Goal: Task Accomplishment & Management: Use online tool/utility

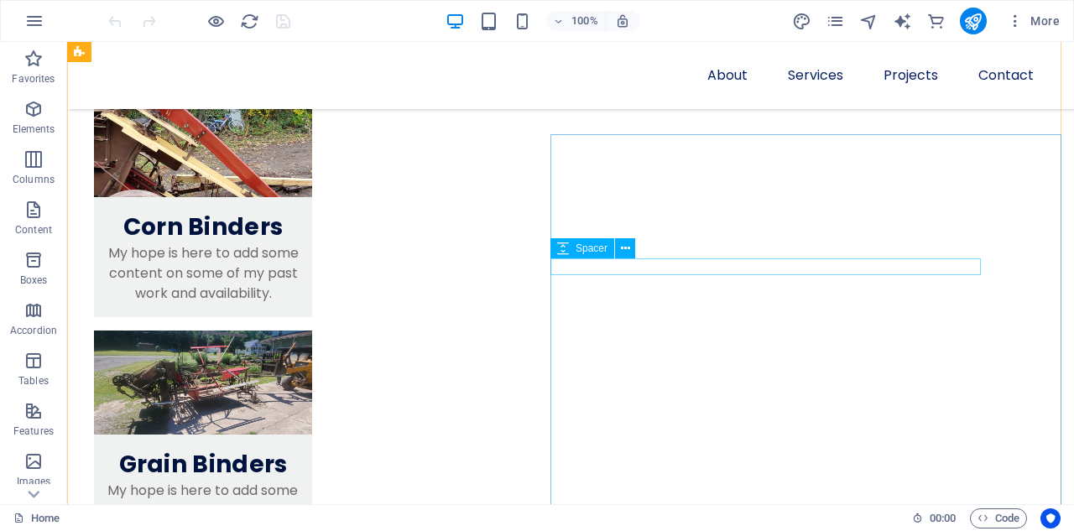
scroll to position [1594, 0]
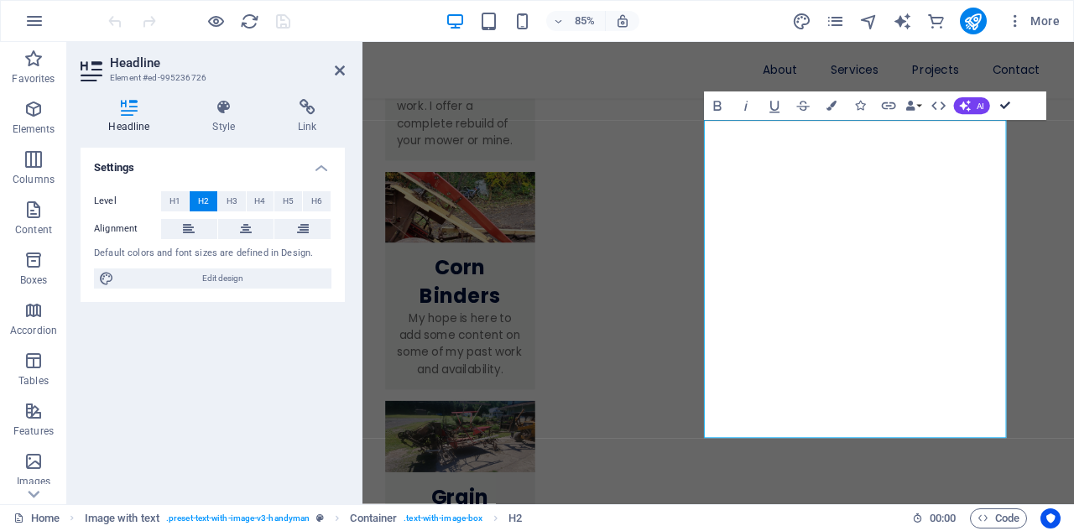
drag, startPoint x: 1004, startPoint y: 101, endPoint x: 937, endPoint y: 59, distance: 79.2
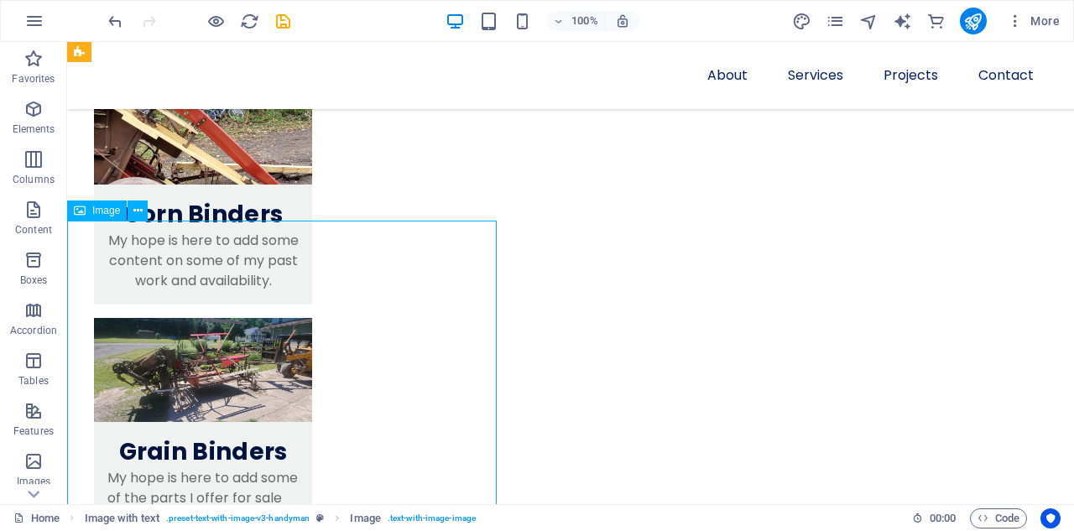
select select "%"
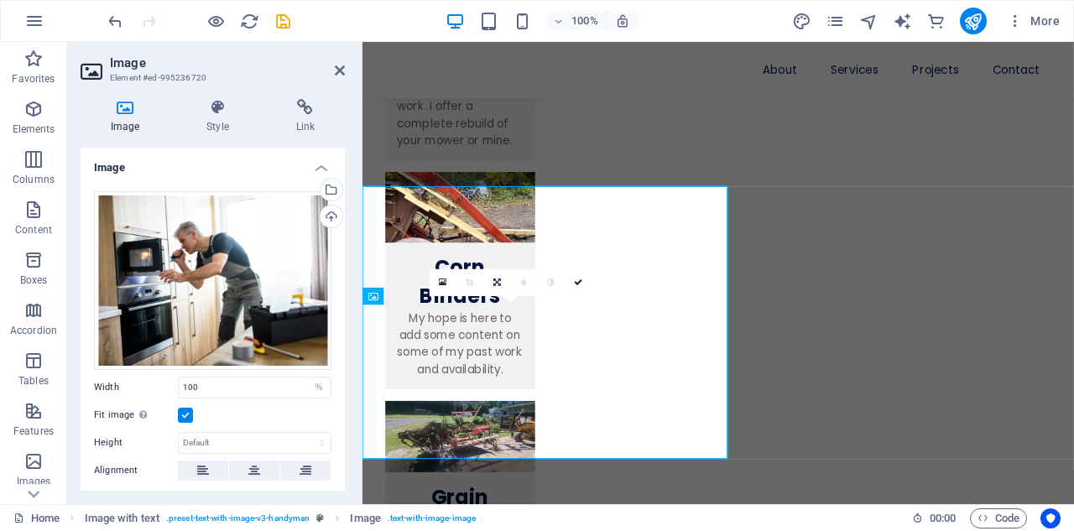
scroll to position [1611, 0]
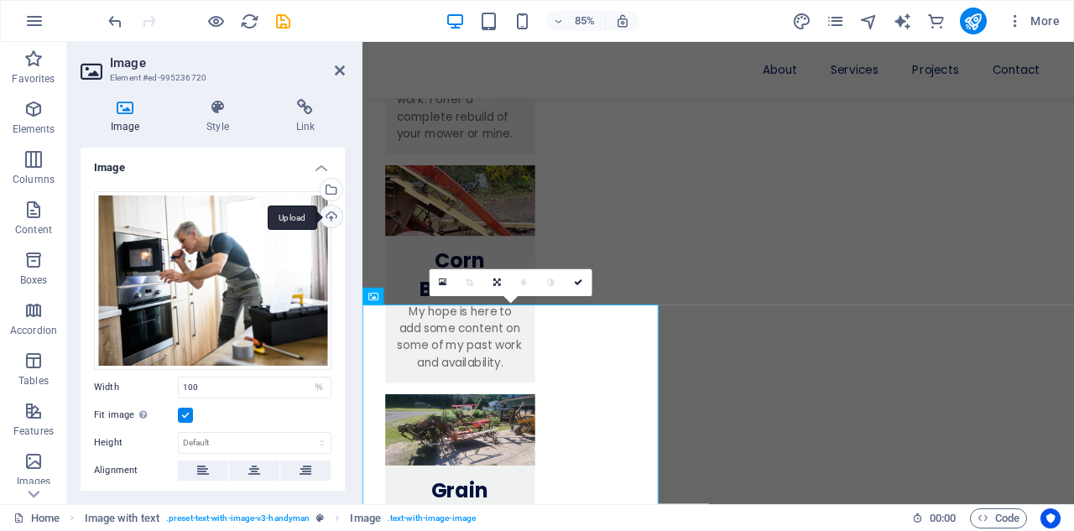
click at [327, 217] on div "Upload" at bounding box center [329, 218] width 25 height 25
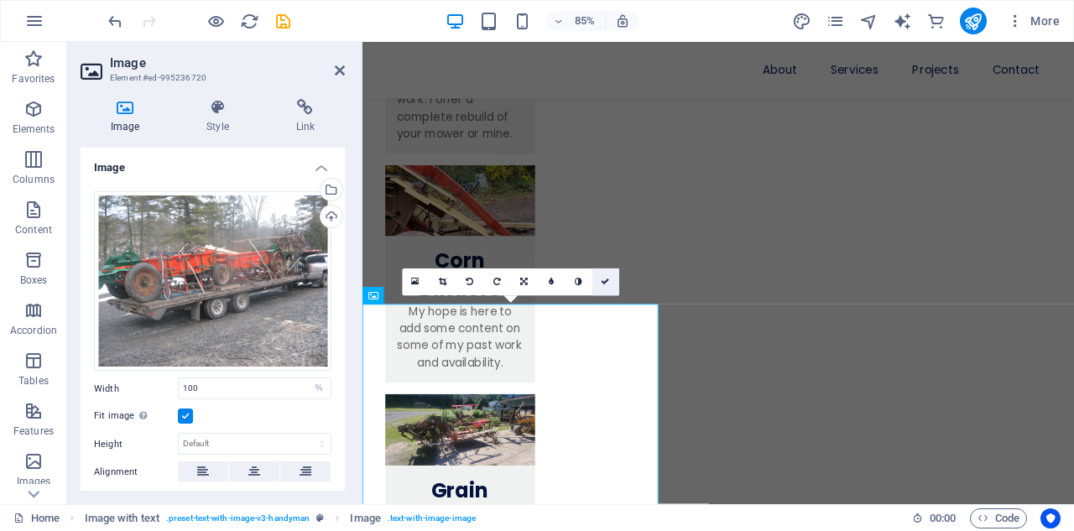
click at [605, 281] on icon at bounding box center [605, 283] width 8 height 8
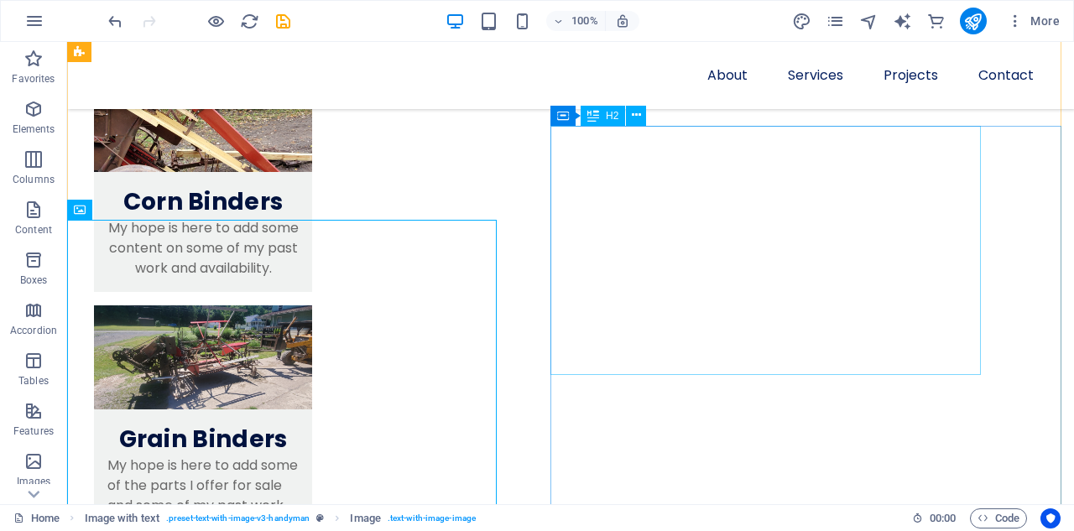
scroll to position [1687, 0]
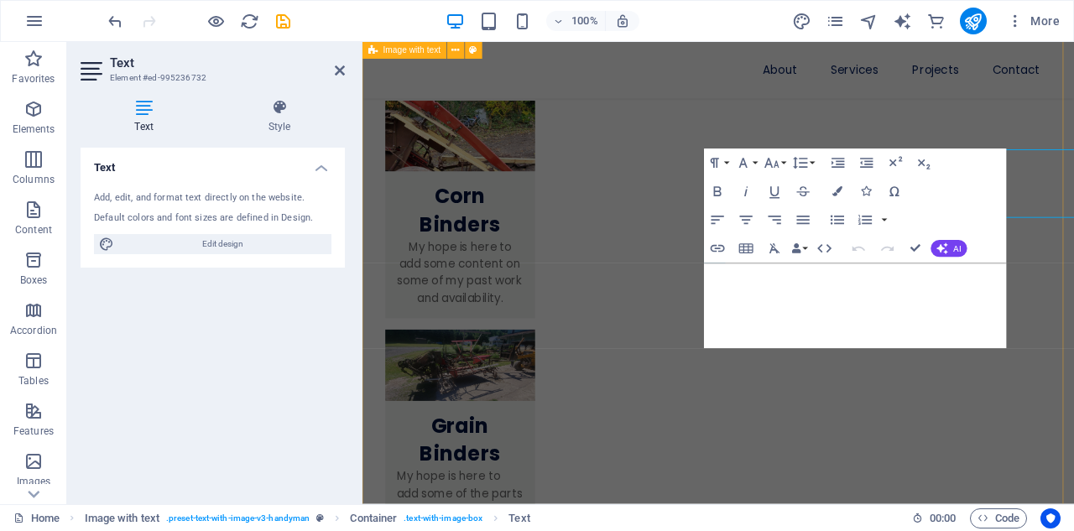
scroll to position [1826, 0]
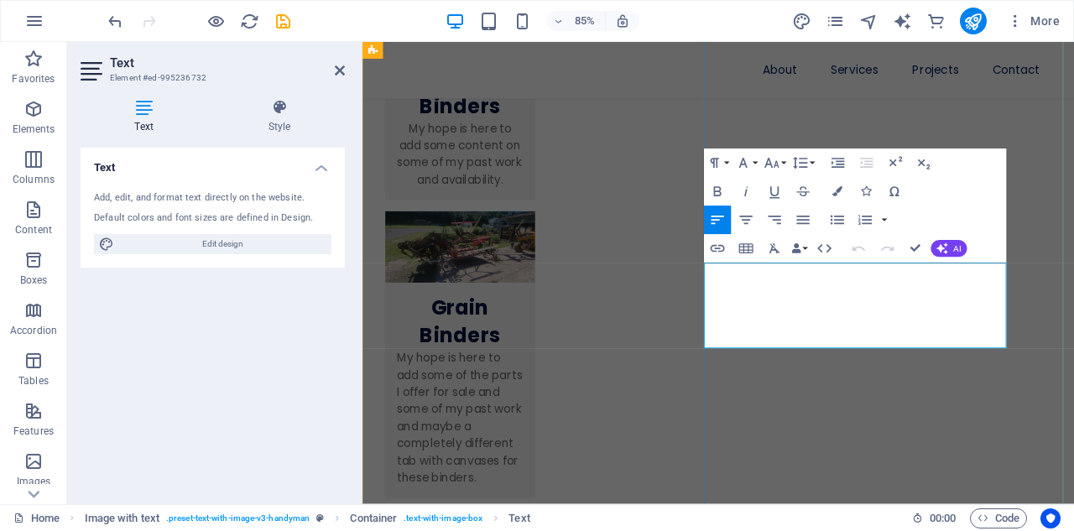
drag, startPoint x: 890, startPoint y: 387, endPoint x: 767, endPoint y: 307, distance: 146.2
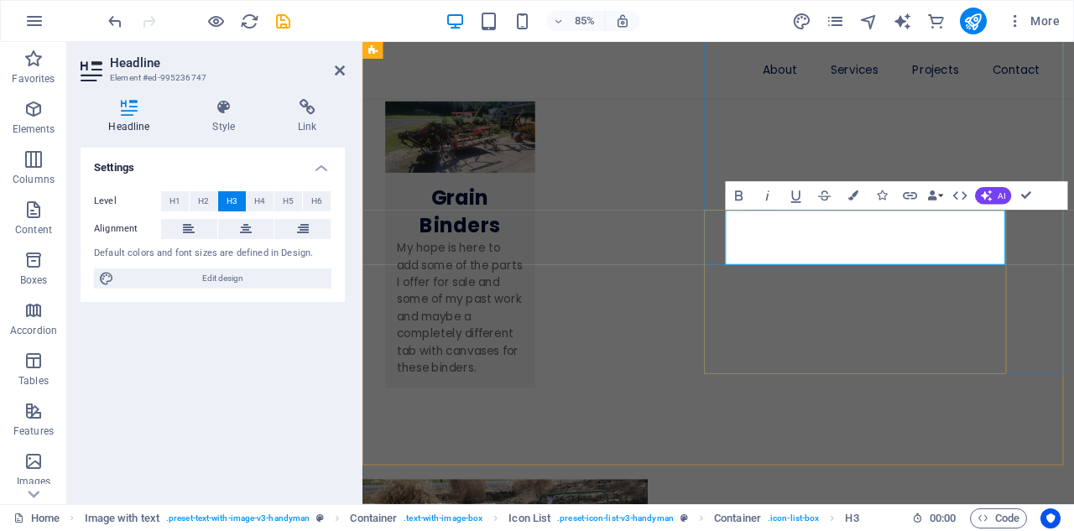
drag, startPoint x: 869, startPoint y: 281, endPoint x: 958, endPoint y: 276, distance: 89.9
drag, startPoint x: 1052, startPoint y: 262, endPoint x: 908, endPoint y: 258, distance: 144.4
drag, startPoint x: 803, startPoint y: 261, endPoint x: 868, endPoint y: 280, distance: 67.4
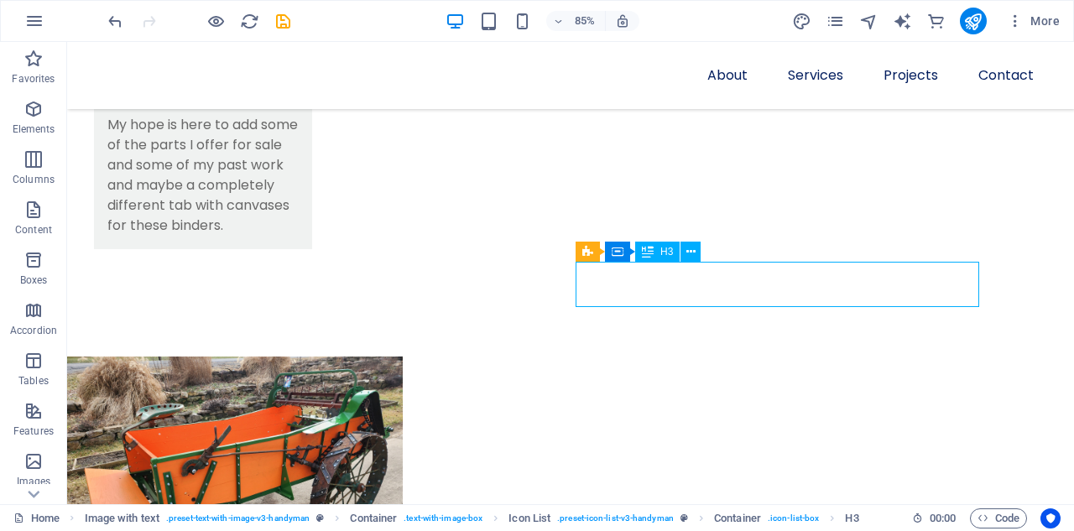
scroll to position [1825, 0]
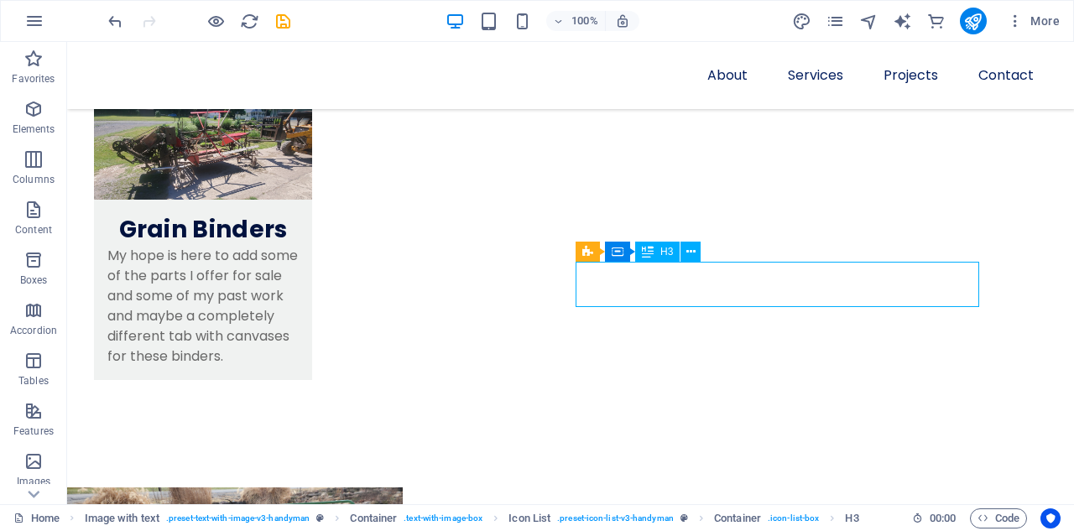
drag, startPoint x: 512, startPoint y: 309, endPoint x: 781, endPoint y: 272, distance: 271.9
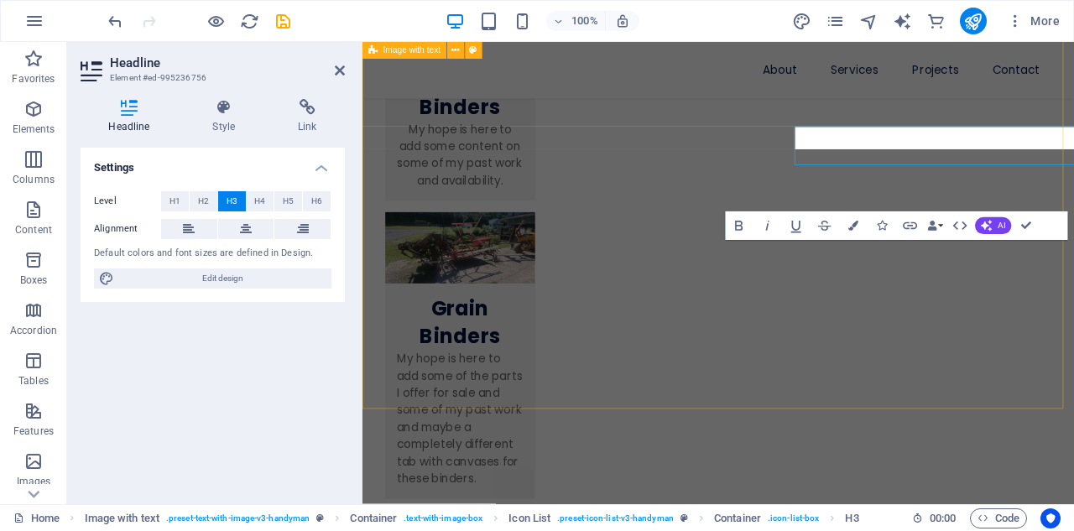
scroll to position [1945, 0]
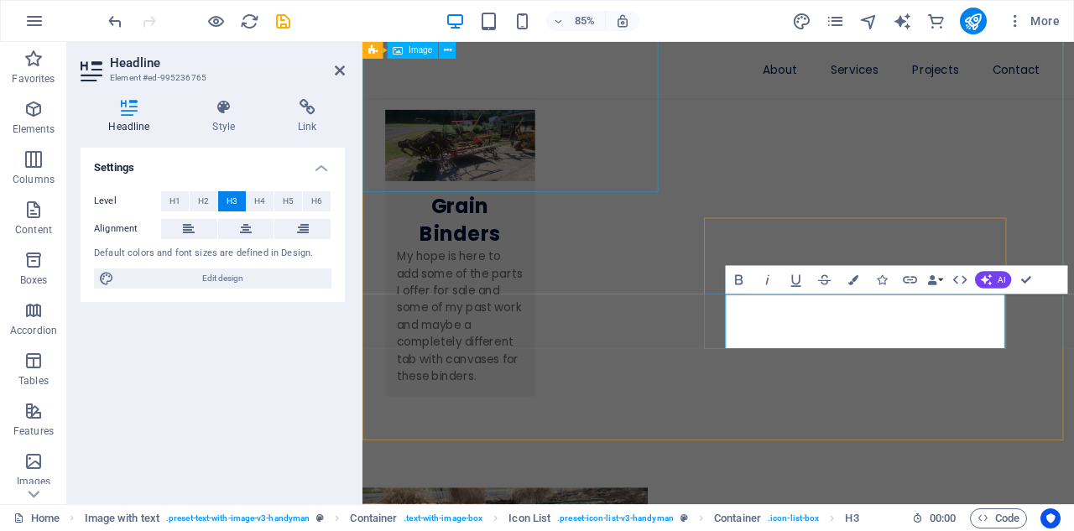
scroll to position [1946, 0]
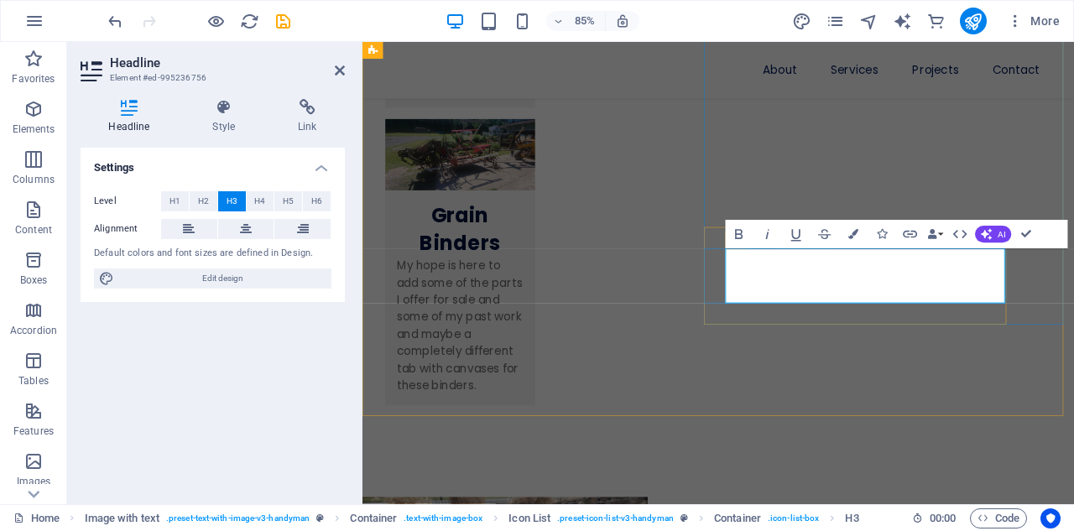
scroll to position [1936, 0]
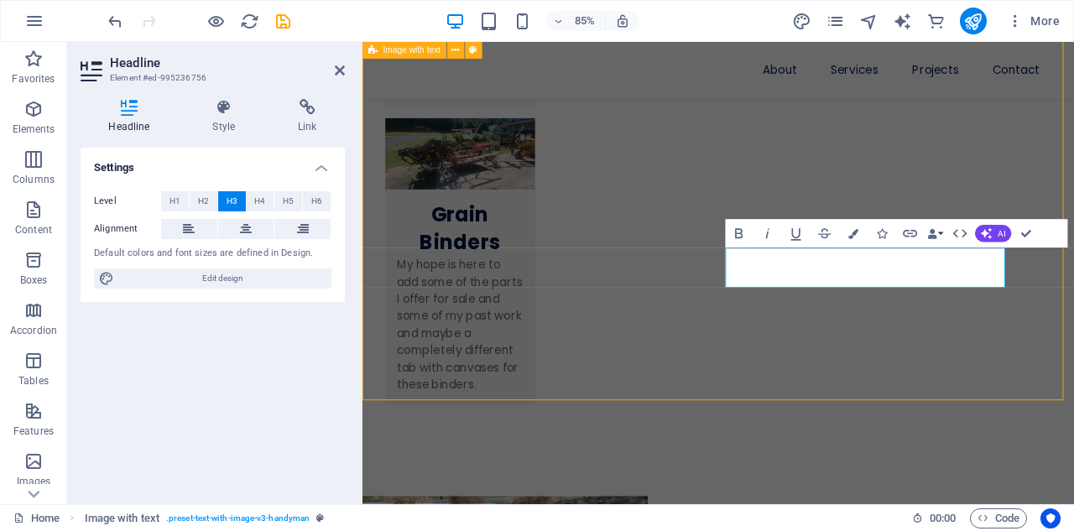
scroll to position [1824, 0]
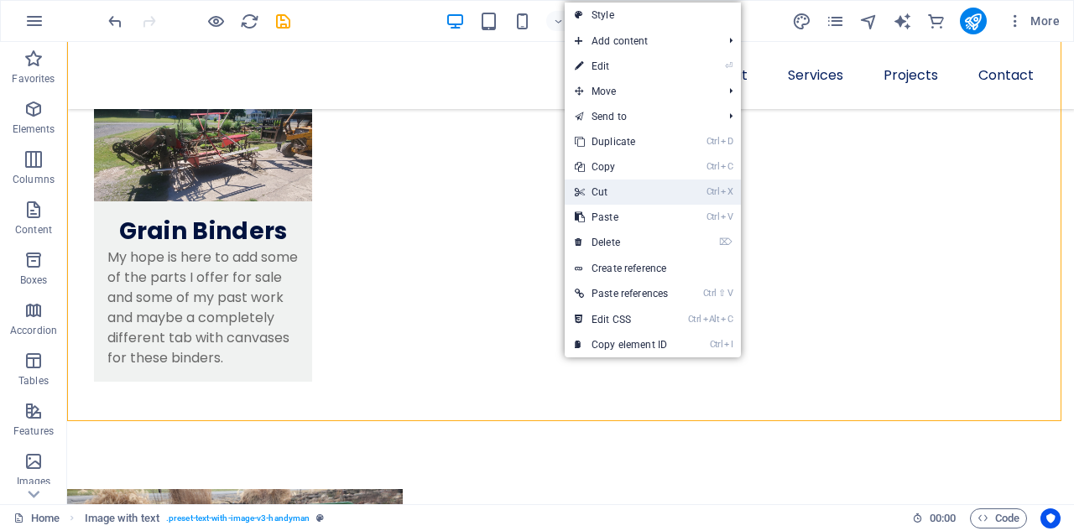
click at [613, 193] on link "Ctrl X Cut" at bounding box center [621, 192] width 113 height 25
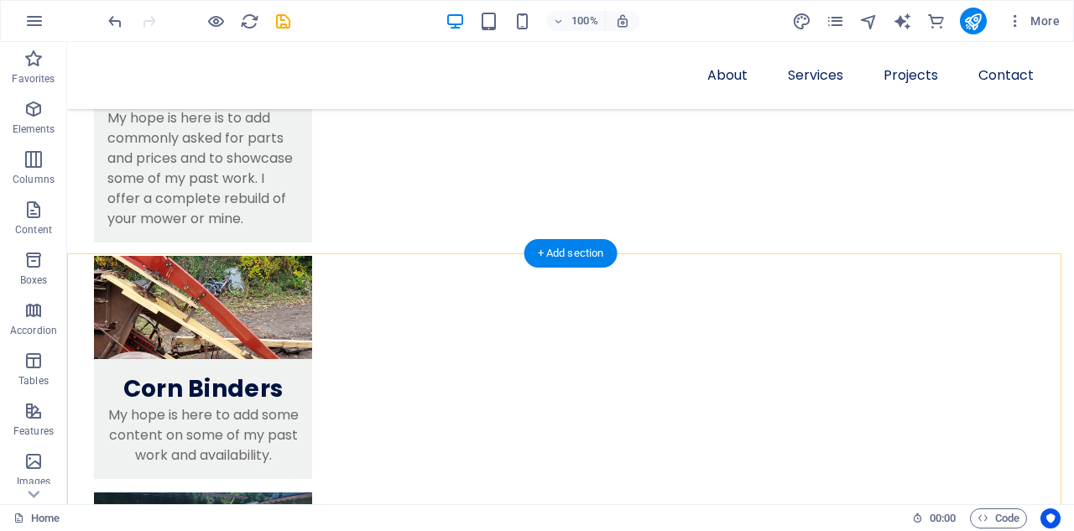
scroll to position [1435, 0]
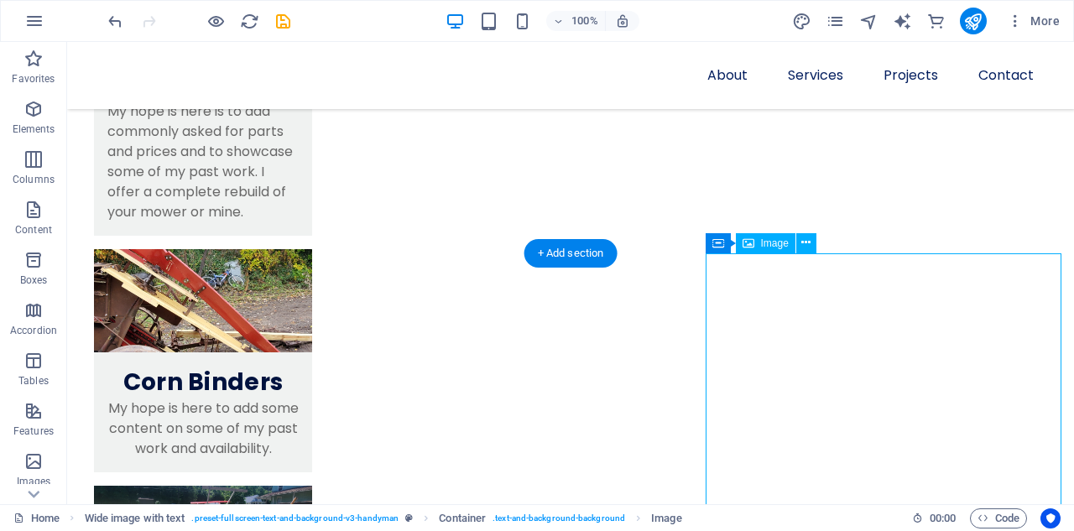
select select "%"
select select "px"
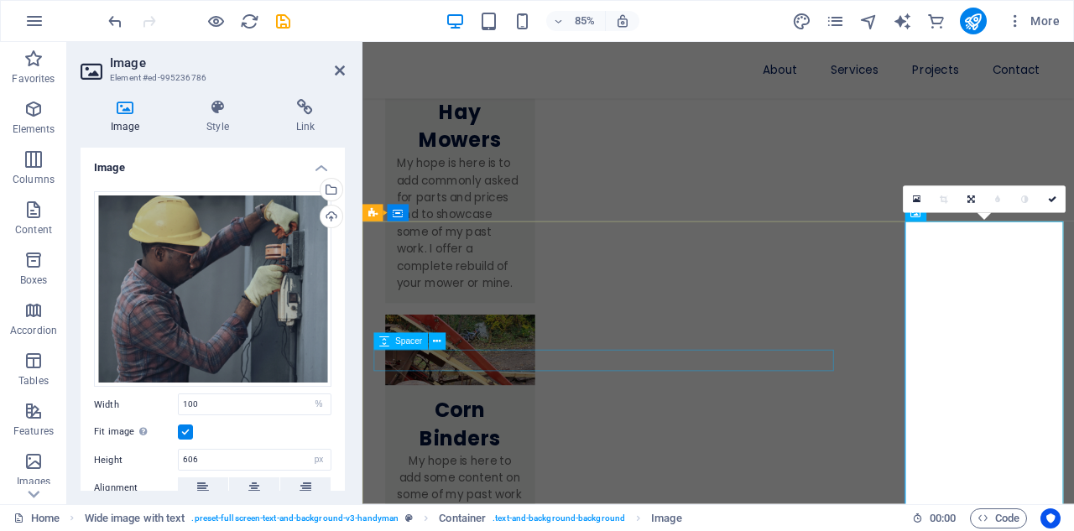
scroll to position [1443, 0]
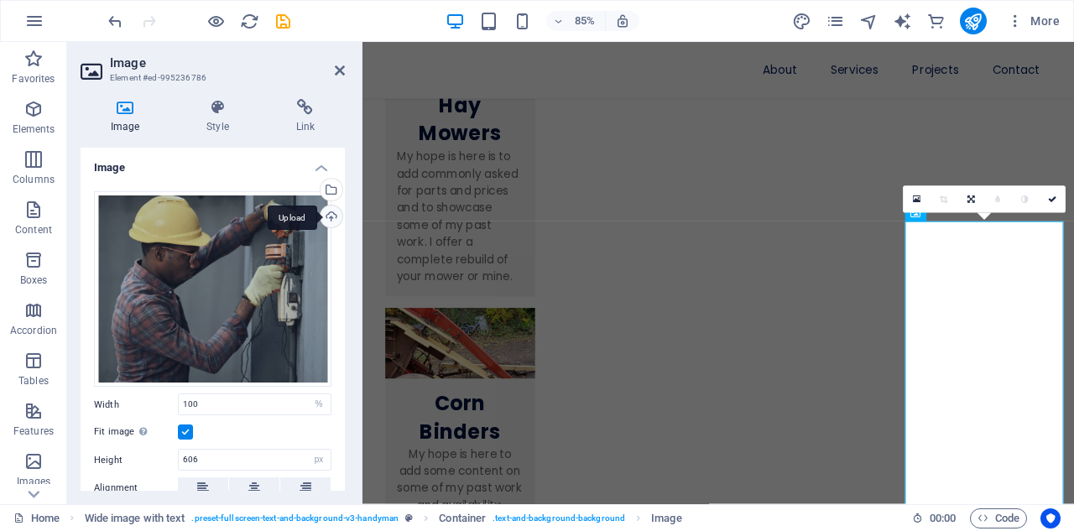
click at [326, 216] on div "Upload" at bounding box center [329, 218] width 25 height 25
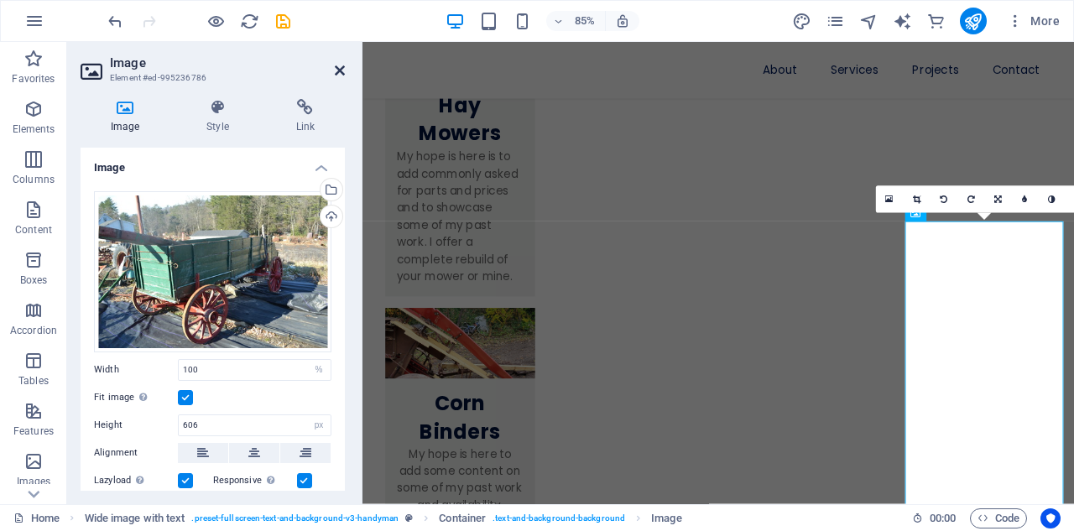
click at [336, 70] on icon at bounding box center [340, 70] width 10 height 13
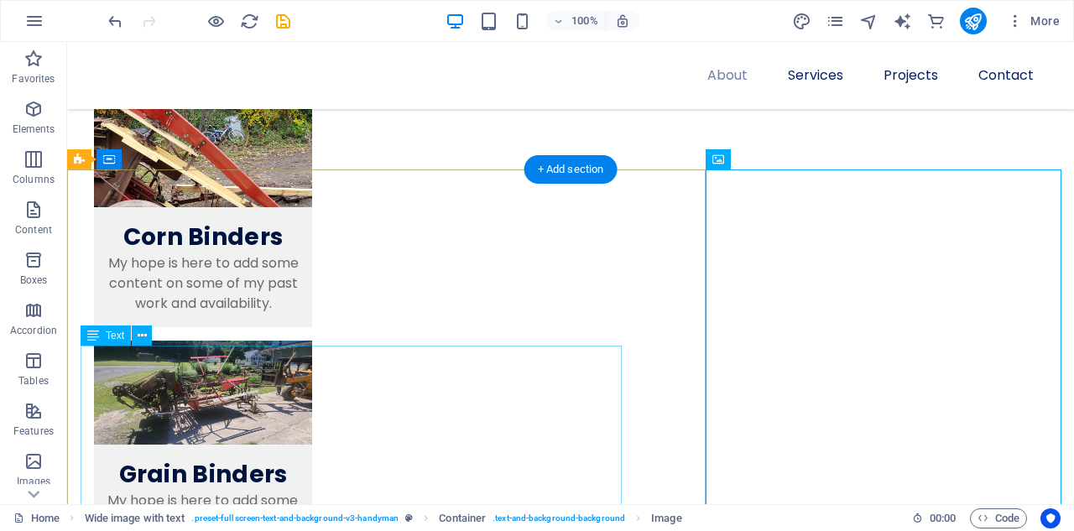
scroll to position [1603, 0]
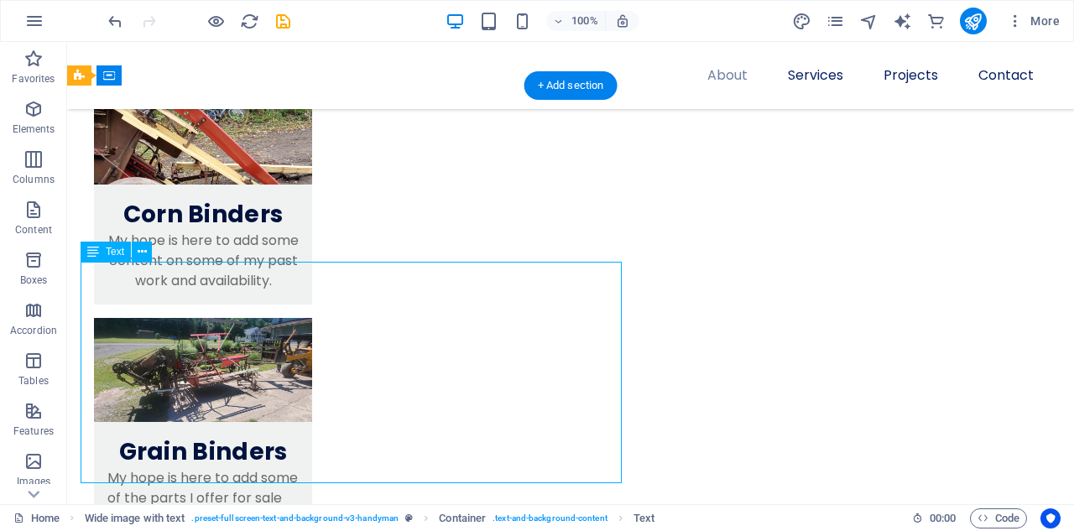
drag, startPoint x: 86, startPoint y: 271, endPoint x: 107, endPoint y: 282, distance: 24.4
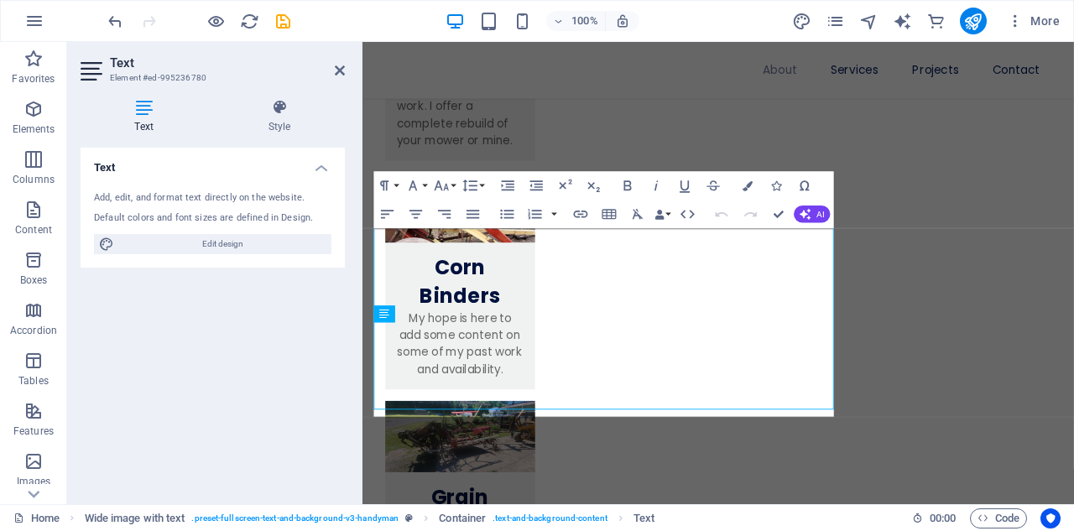
scroll to position [1611, 0]
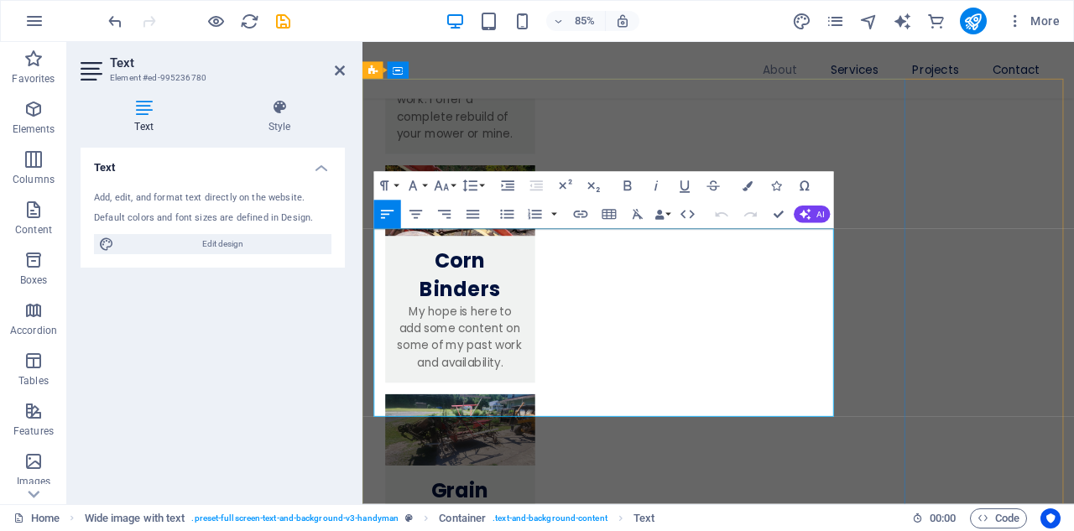
drag, startPoint x: 764, startPoint y: 475, endPoint x: 375, endPoint y: 273, distance: 438.0
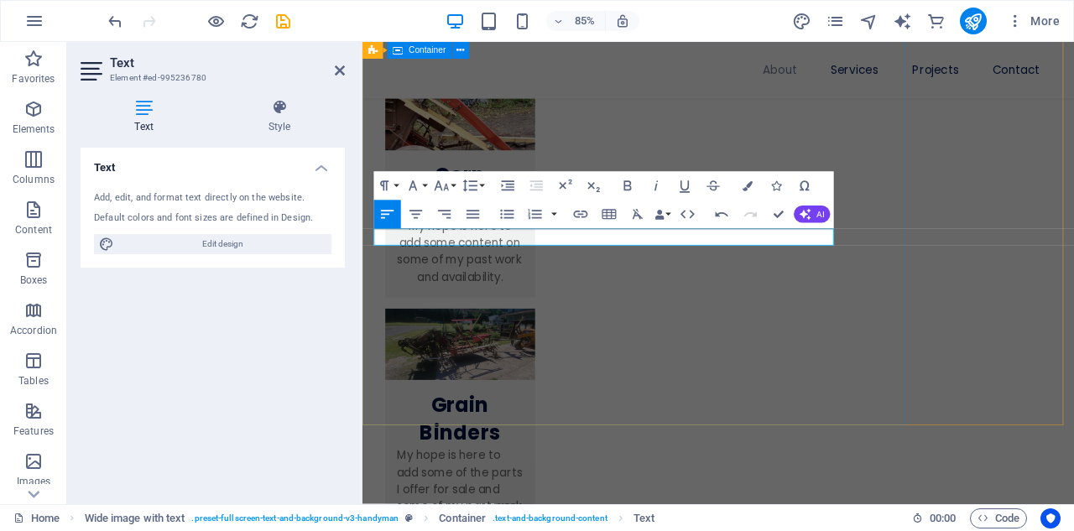
scroll to position [1702, 0]
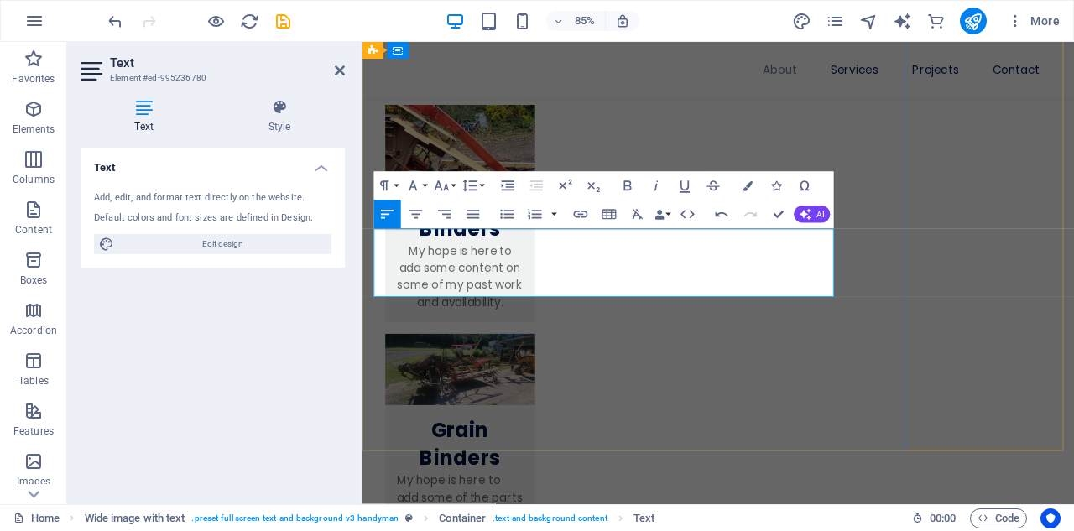
scroll to position [1672, 0]
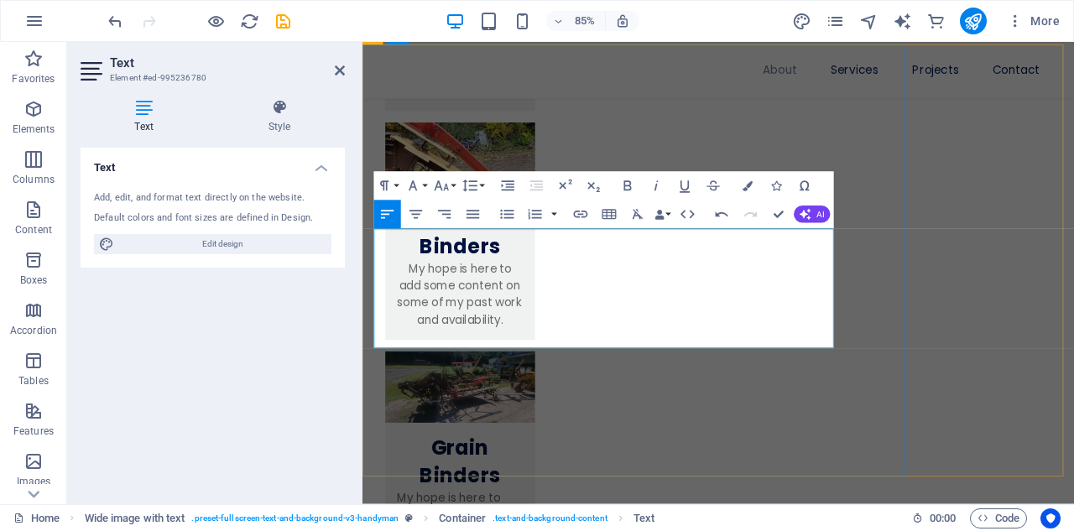
scroll to position [1651, 0]
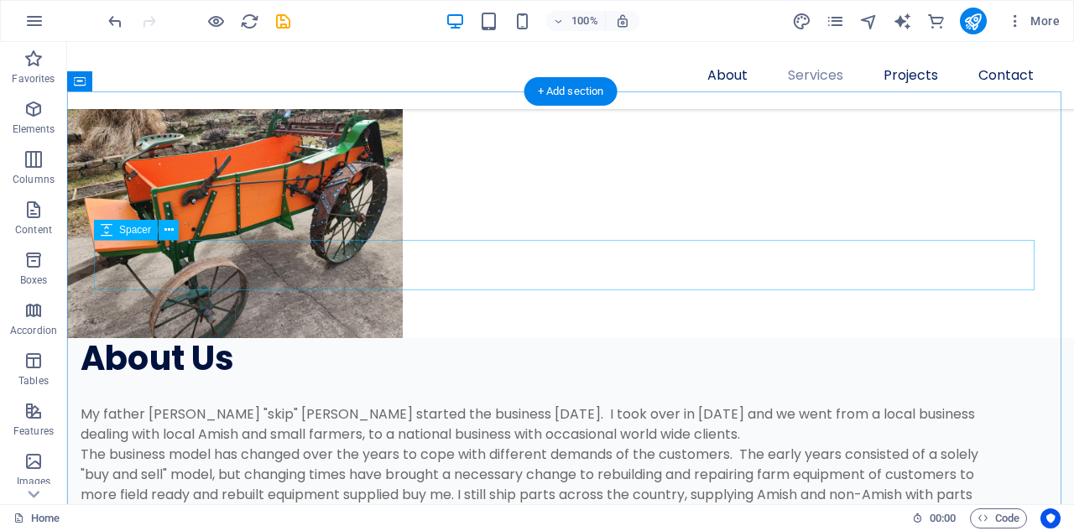
scroll to position [2210, 0]
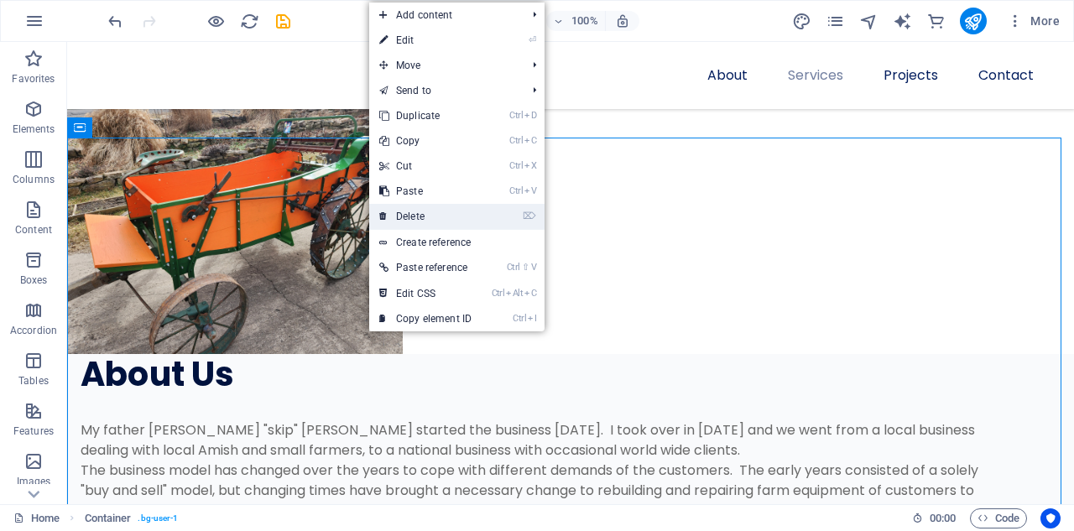
click at [410, 210] on link "⌦ Delete" at bounding box center [425, 216] width 112 height 25
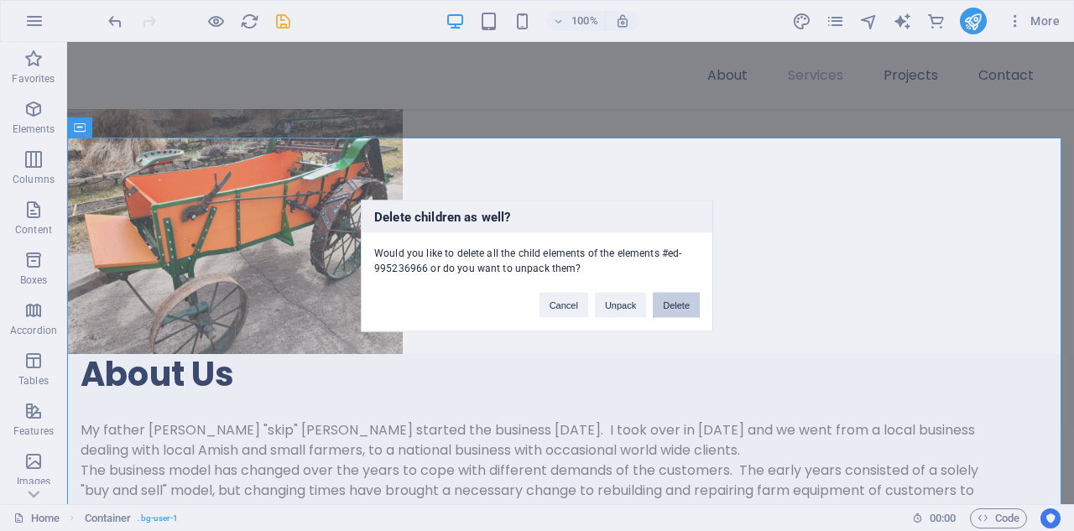
drag, startPoint x: 668, startPoint y: 302, endPoint x: 600, endPoint y: 260, distance: 79.9
click at [668, 302] on button "Delete" at bounding box center [676, 304] width 47 height 25
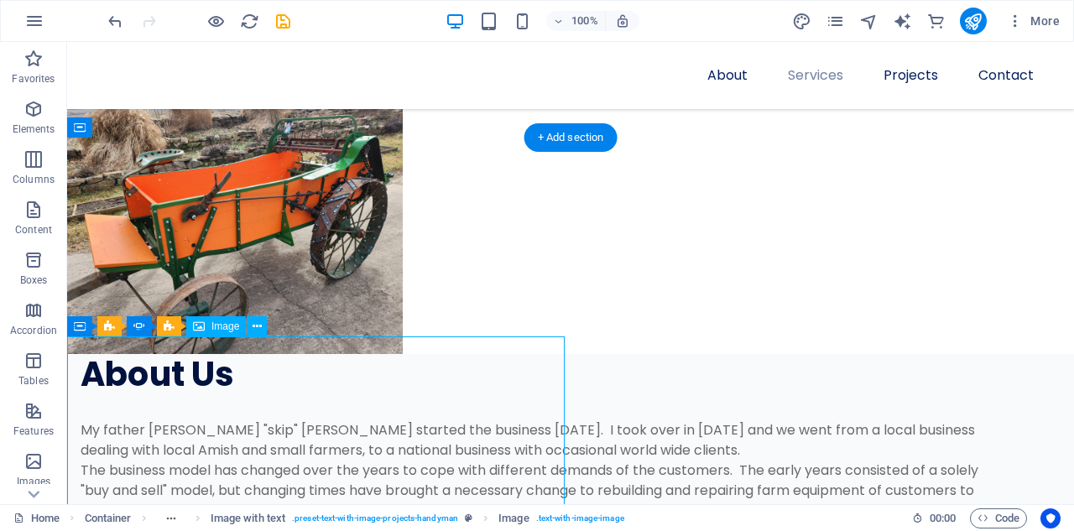
select select "%"
select select "px"
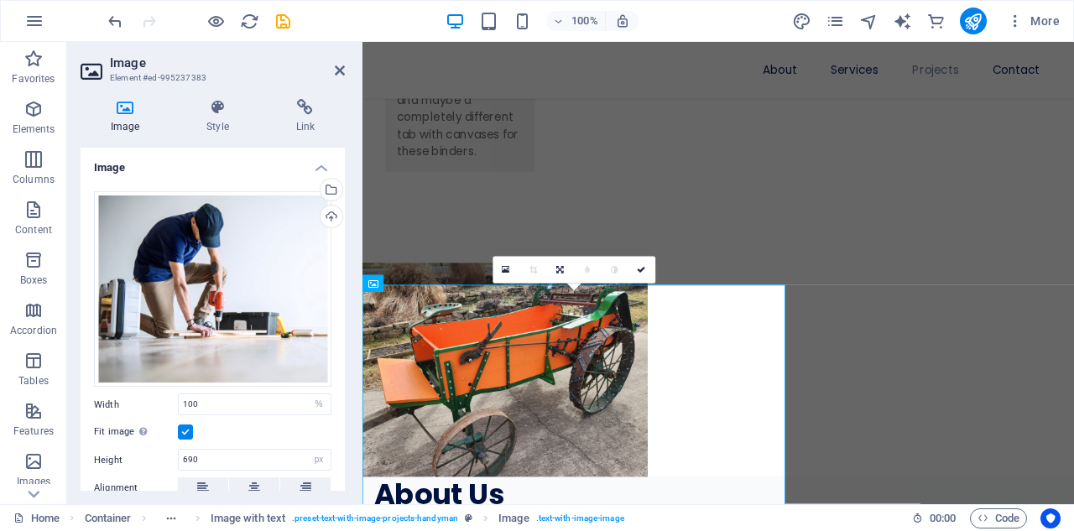
scroll to position [2219, 0]
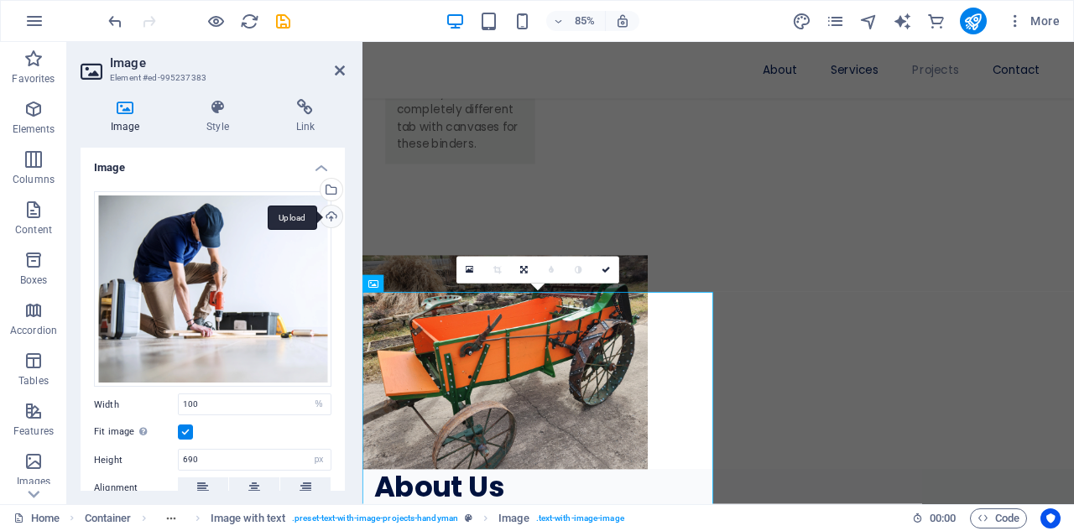
click at [327, 217] on div "Upload" at bounding box center [329, 218] width 25 height 25
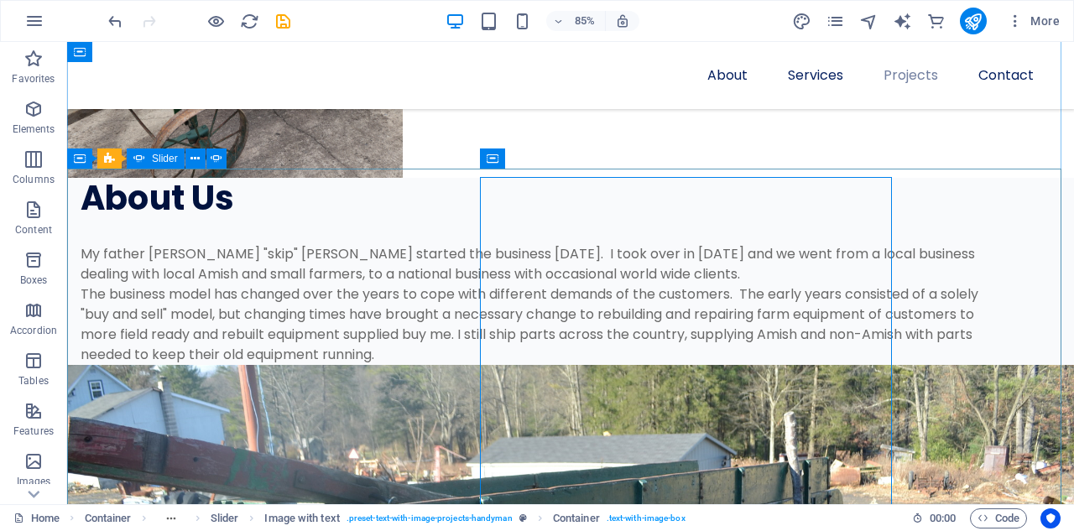
scroll to position [2378, 0]
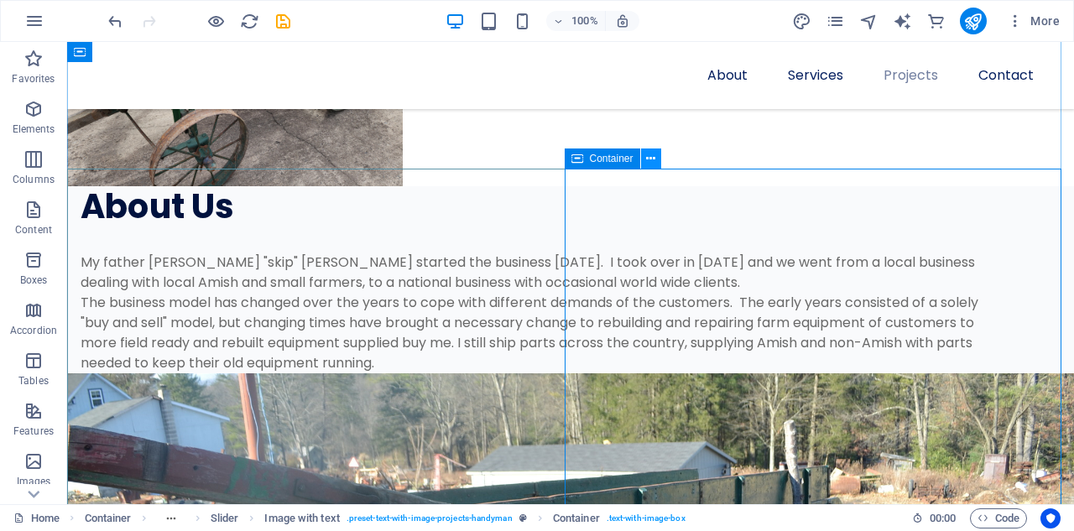
click at [652, 163] on icon at bounding box center [650, 159] width 9 height 18
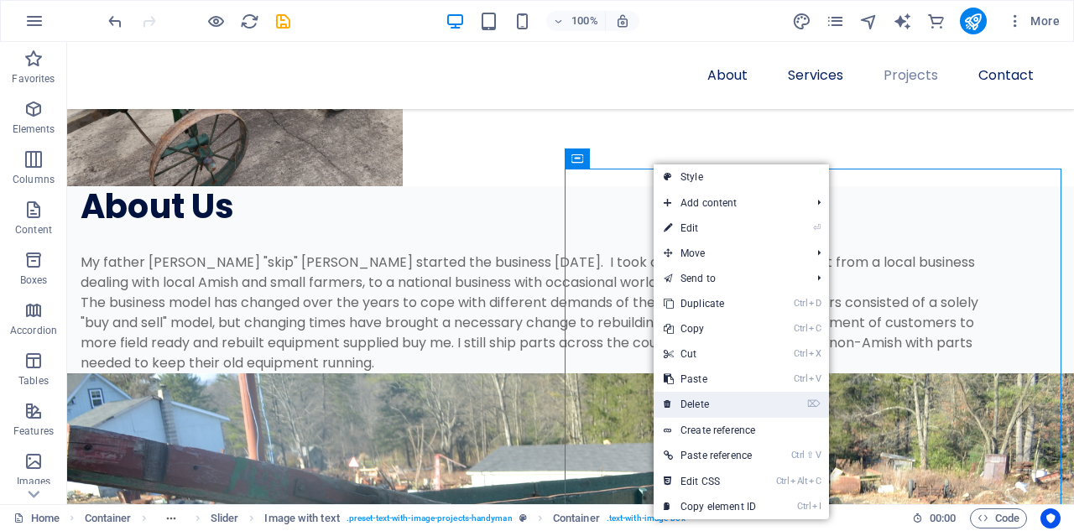
click at [697, 401] on link "⌦ Delete" at bounding box center [710, 404] width 112 height 25
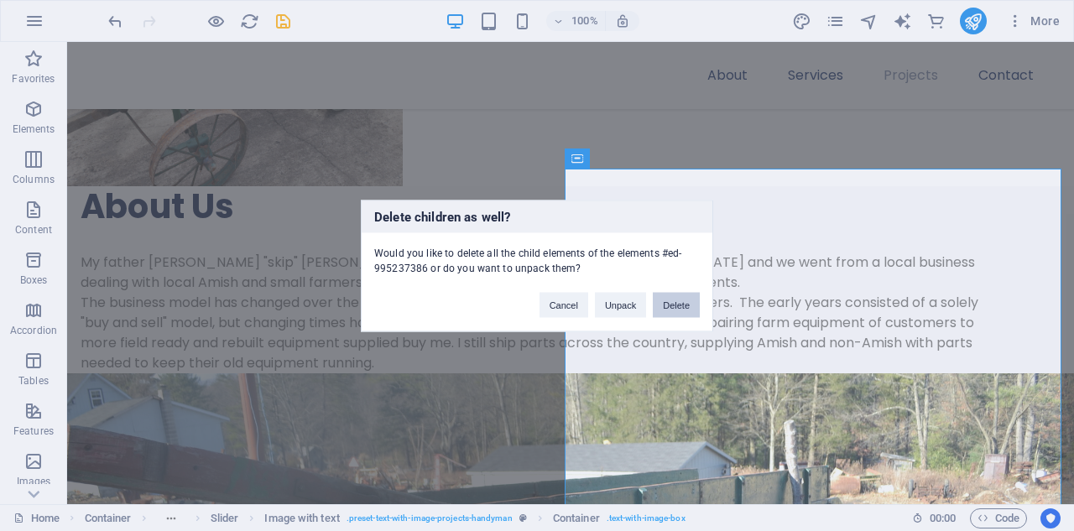
click at [676, 304] on button "Delete" at bounding box center [676, 304] width 47 height 25
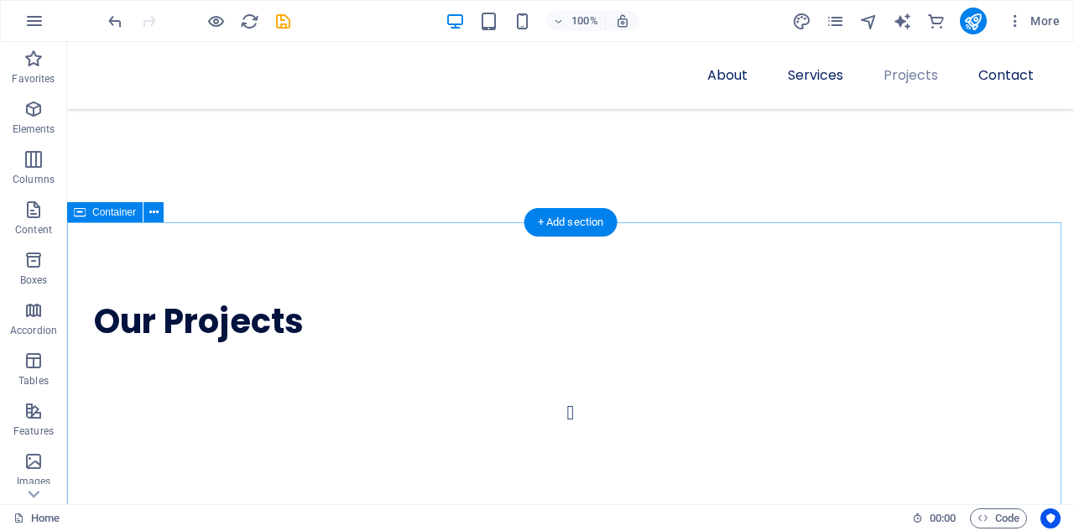
scroll to position [3301, 0]
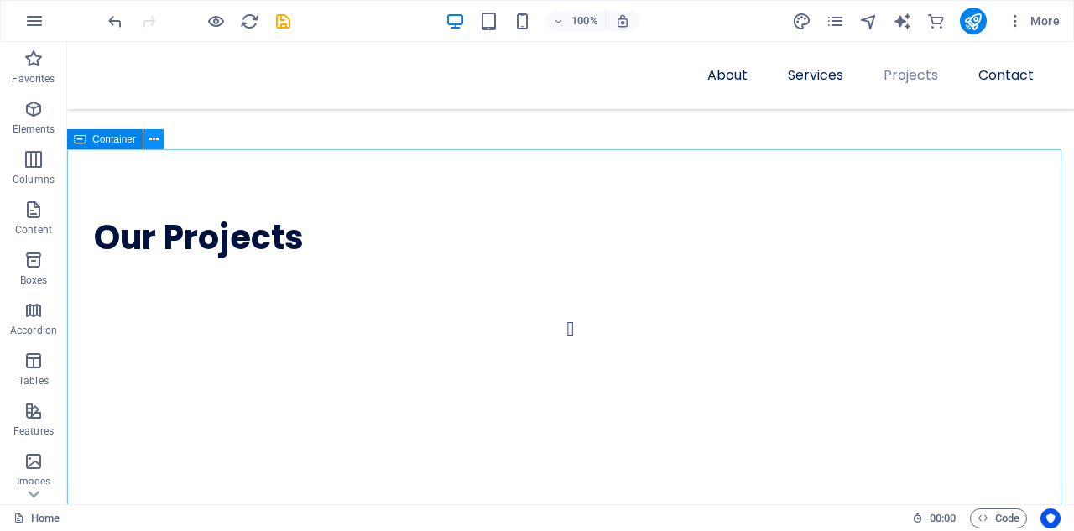
click at [152, 139] on icon at bounding box center [153, 140] width 9 height 18
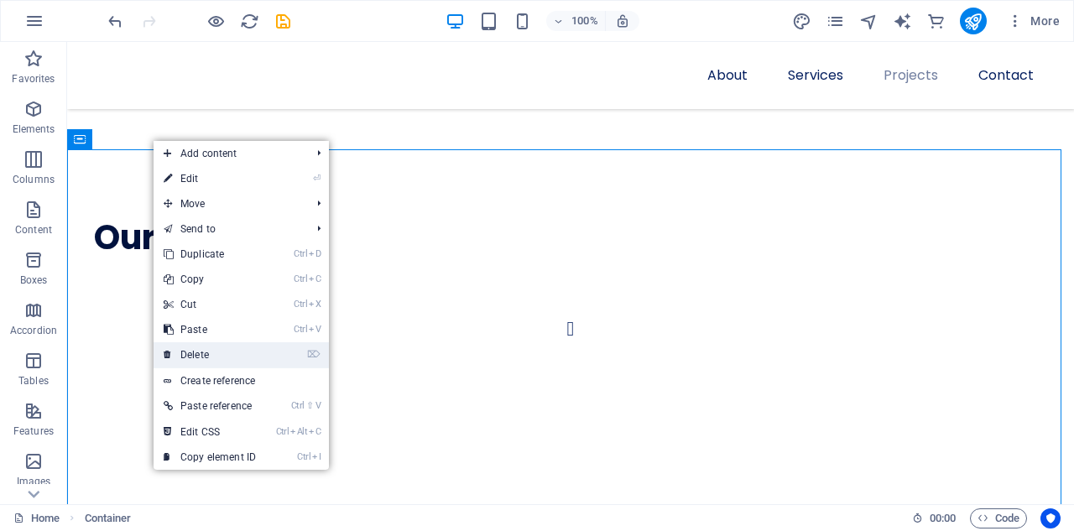
click at [199, 357] on link "⌦ Delete" at bounding box center [210, 354] width 112 height 25
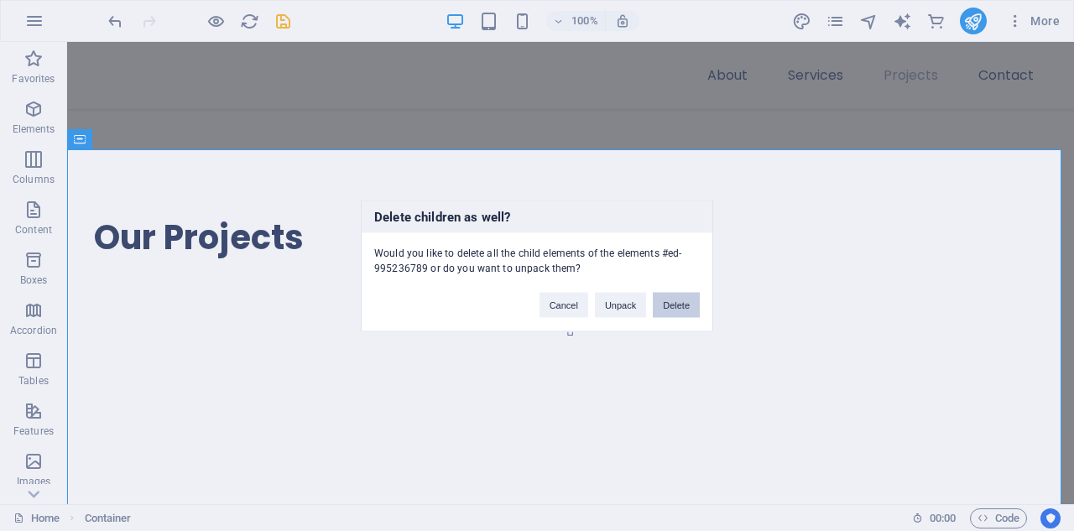
click at [671, 308] on button "Delete" at bounding box center [676, 304] width 47 height 25
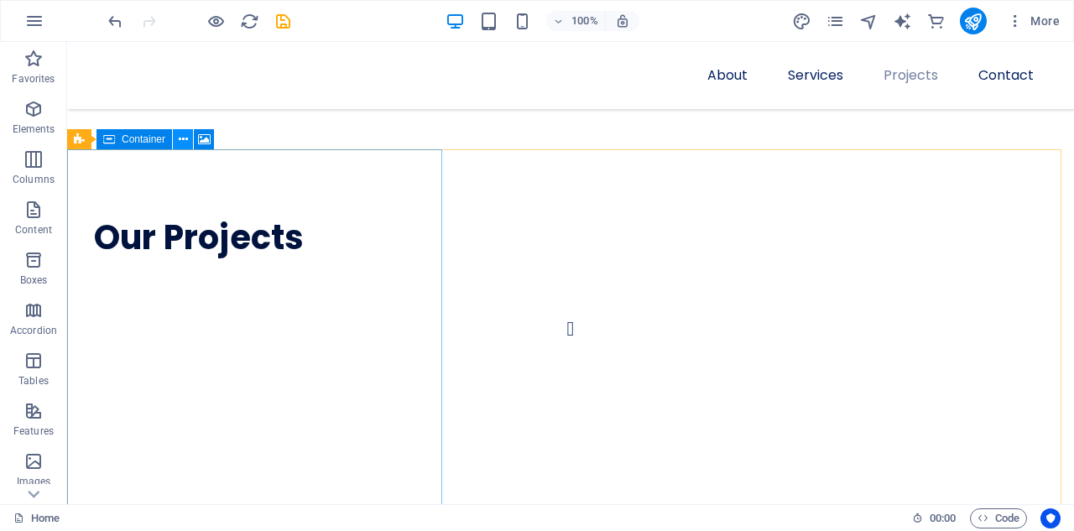
click at [182, 139] on icon at bounding box center [183, 140] width 9 height 18
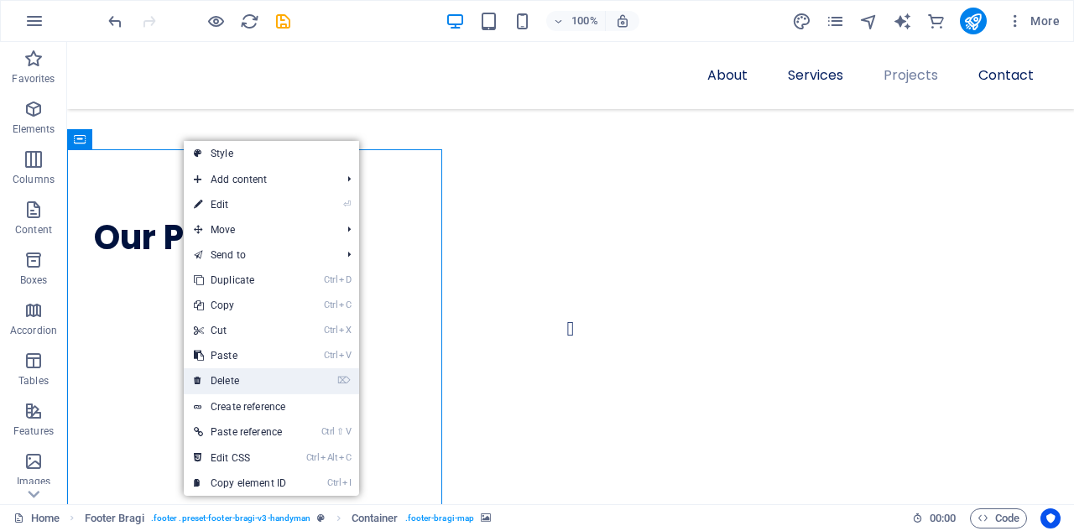
click at [225, 377] on link "⌦ Delete" at bounding box center [240, 380] width 112 height 25
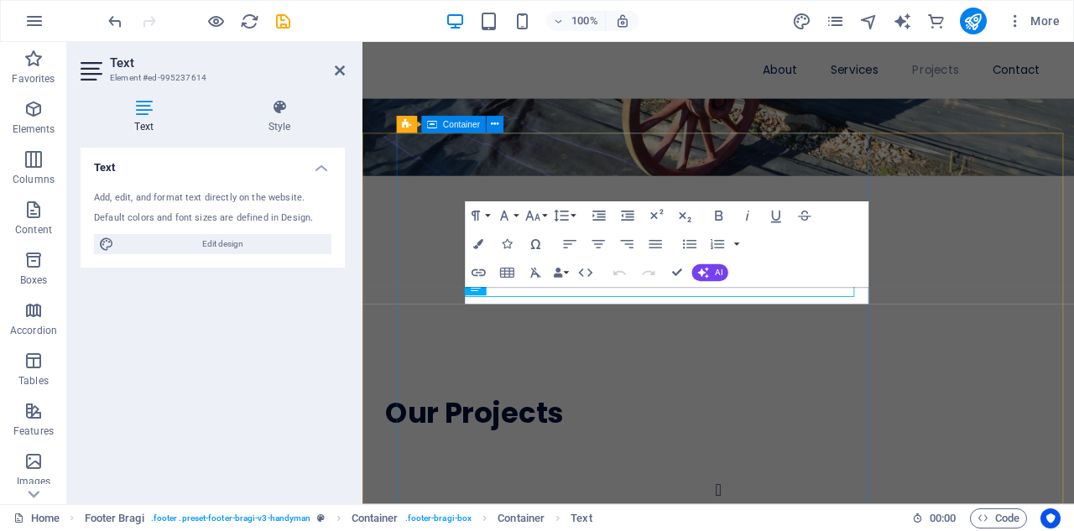
scroll to position [3350, 0]
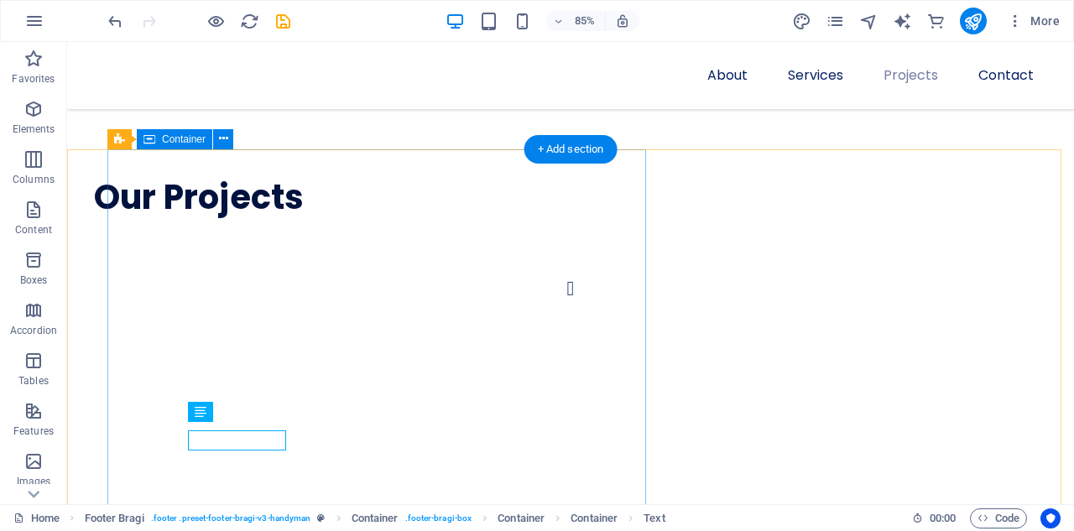
scroll to position [3301, 0]
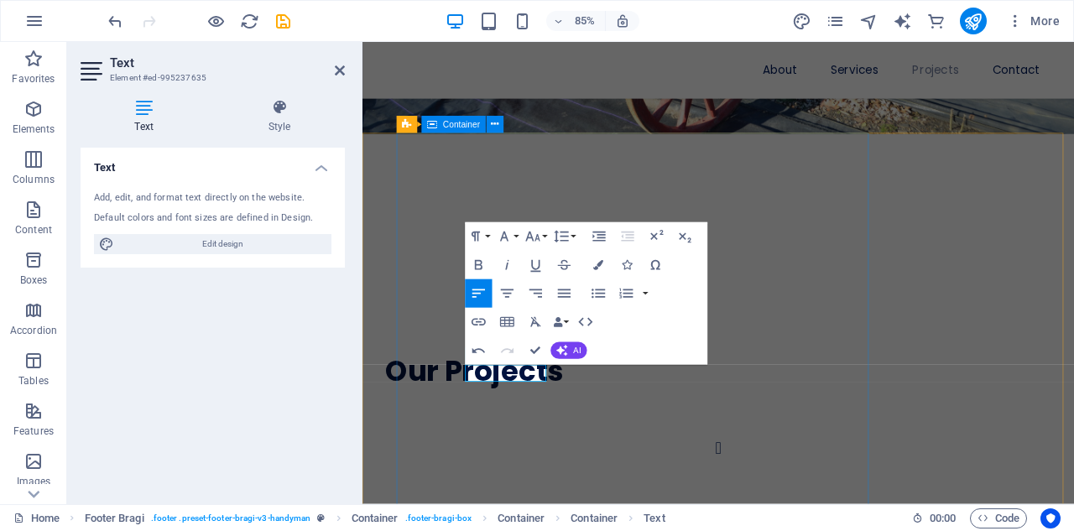
scroll to position [3334, 0]
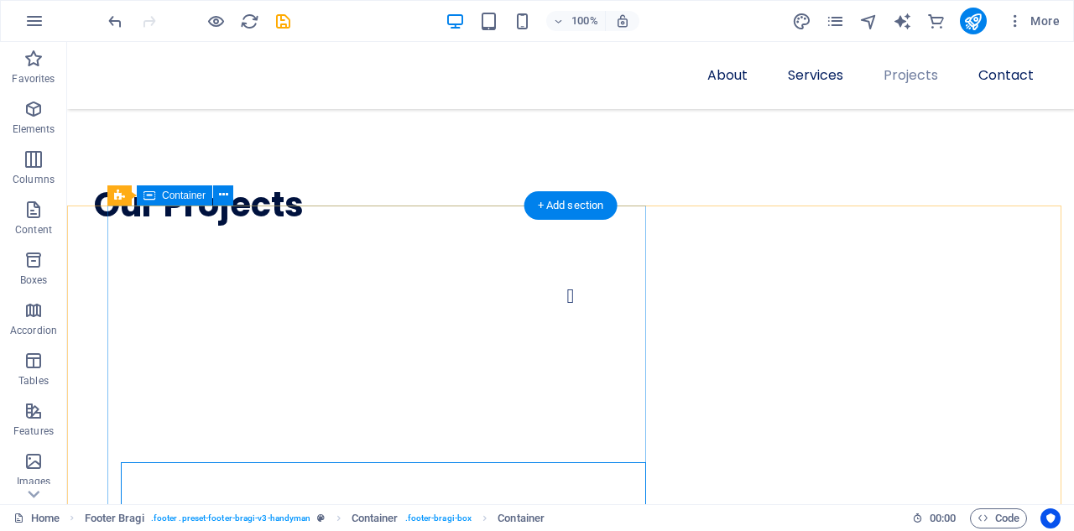
scroll to position [3285, 0]
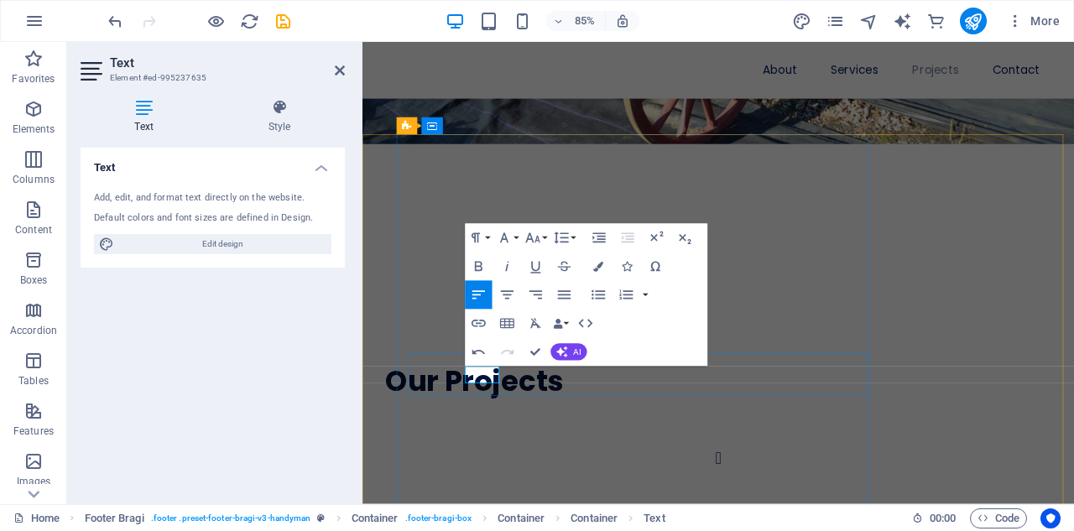
scroll to position [3348, 0]
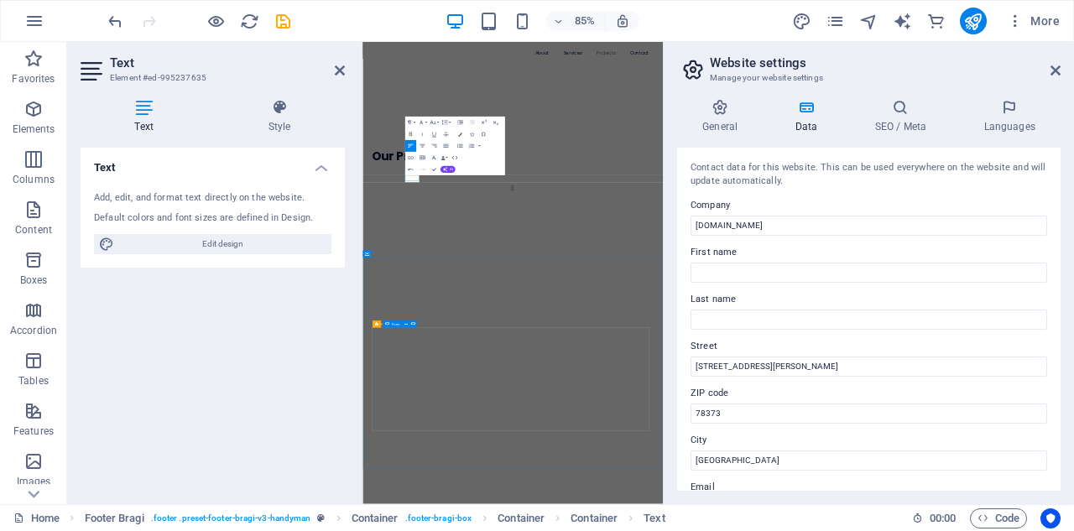
scroll to position [3352, 0]
click at [288, 370] on div "Text Add, edit, and format text directly on the website. Default colors and fon…" at bounding box center [213, 319] width 264 height 343
click at [232, 357] on div "Text Add, edit, and format text directly on the website. Default colors and fon…" at bounding box center [213, 319] width 264 height 343
click at [1054, 71] on icon at bounding box center [1056, 70] width 10 height 13
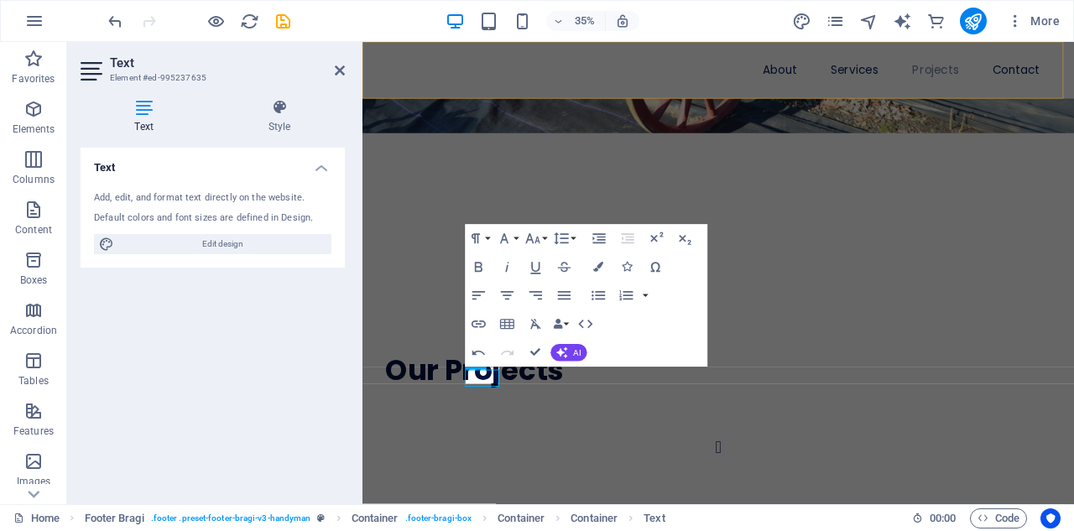
scroll to position [3347, 0]
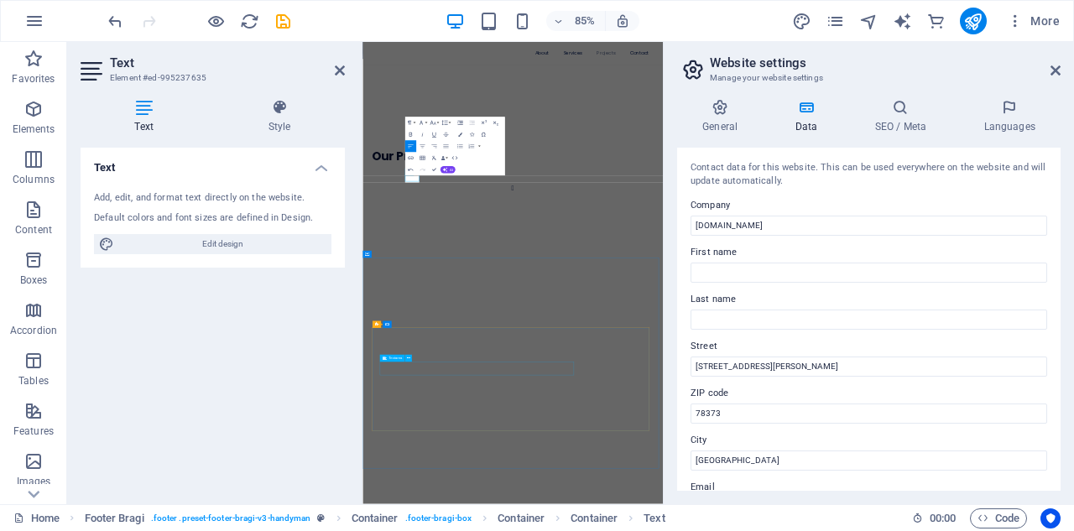
scroll to position [3351, 0]
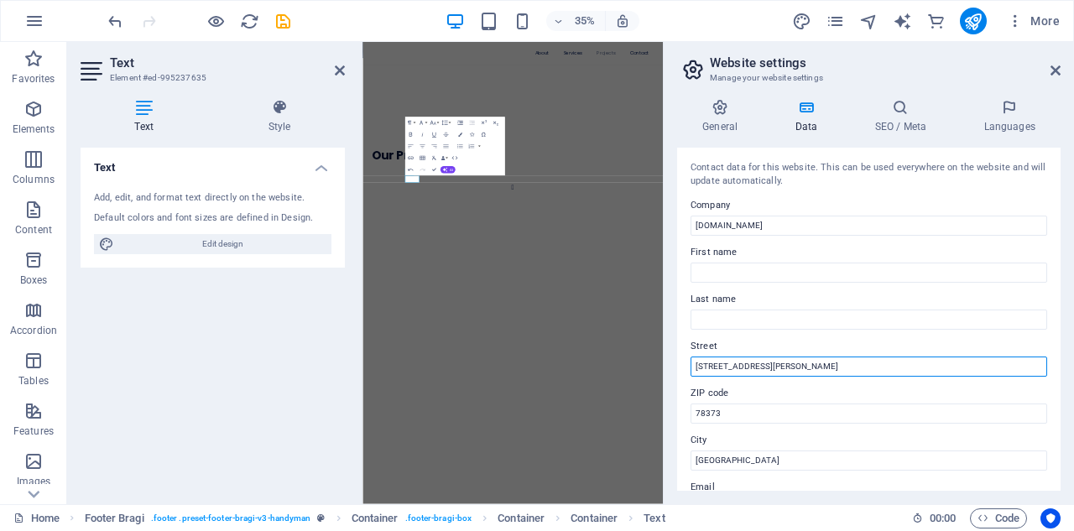
drag, startPoint x: 757, startPoint y: 363, endPoint x: 693, endPoint y: 367, distance: 63.9
click at [693, 366] on input "[STREET_ADDRESS][PERSON_NAME]" at bounding box center [869, 367] width 357 height 20
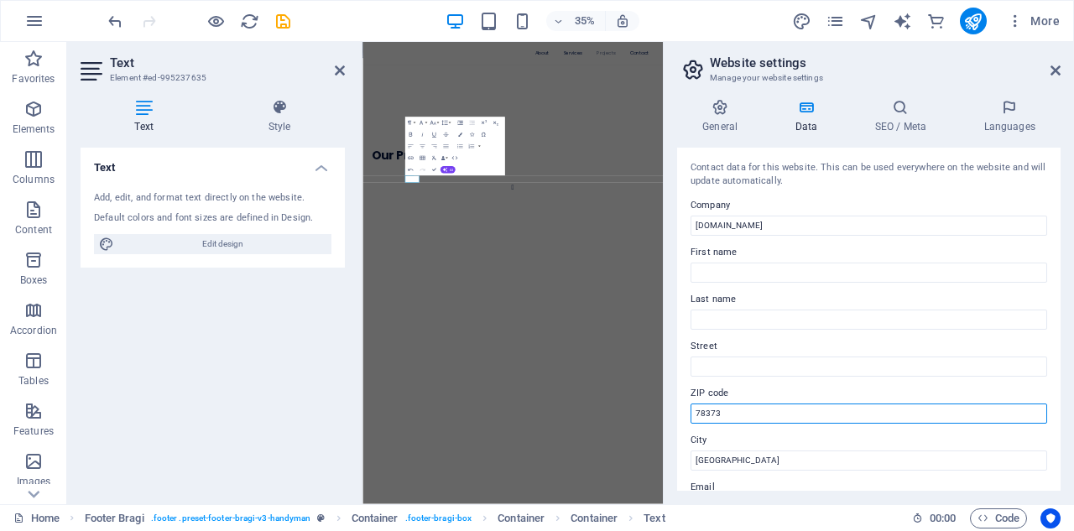
drag, startPoint x: 735, startPoint y: 411, endPoint x: 677, endPoint y: 415, distance: 58.1
click at [677, 415] on div "Contact data for this website. This can be used everywhere on the website and w…" at bounding box center [869, 319] width 384 height 343
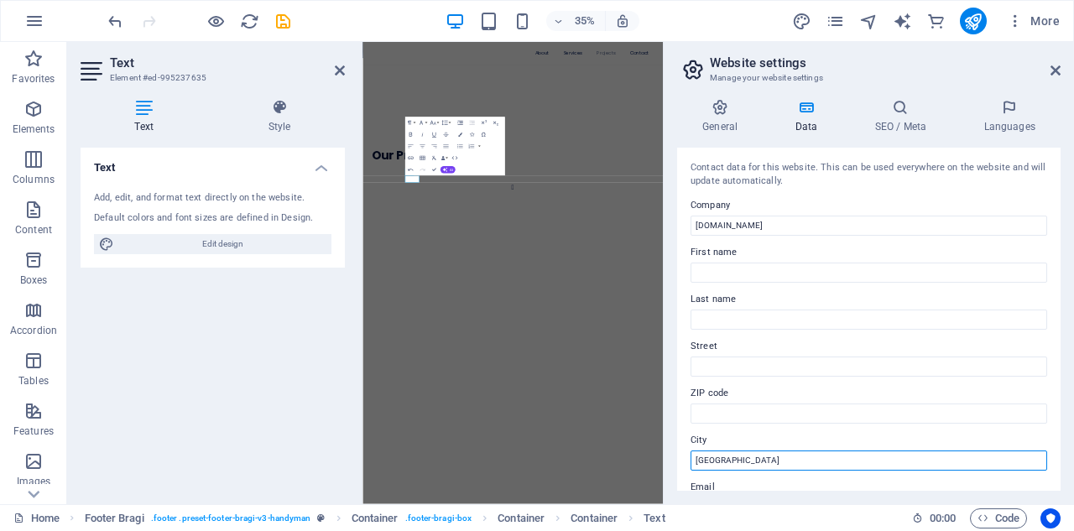
drag, startPoint x: 752, startPoint y: 465, endPoint x: 672, endPoint y: 468, distance: 79.8
click at [672, 468] on div "General Data SEO / Meta Languages Website name [DOMAIN_NAME] Logo Drag files he…" at bounding box center [869, 295] width 410 height 419
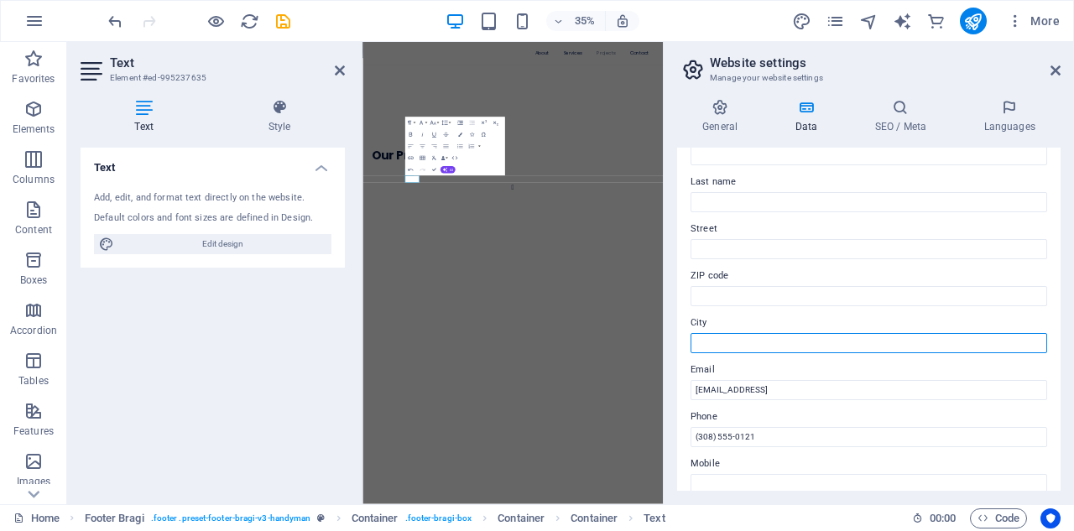
scroll to position [168, 0]
drag, startPoint x: 894, startPoint y: 336, endPoint x: 686, endPoint y: 352, distance: 208.8
click at [686, 352] on div "Contact data for this website. This can be used everywhere on the website and w…" at bounding box center [869, 319] width 384 height 343
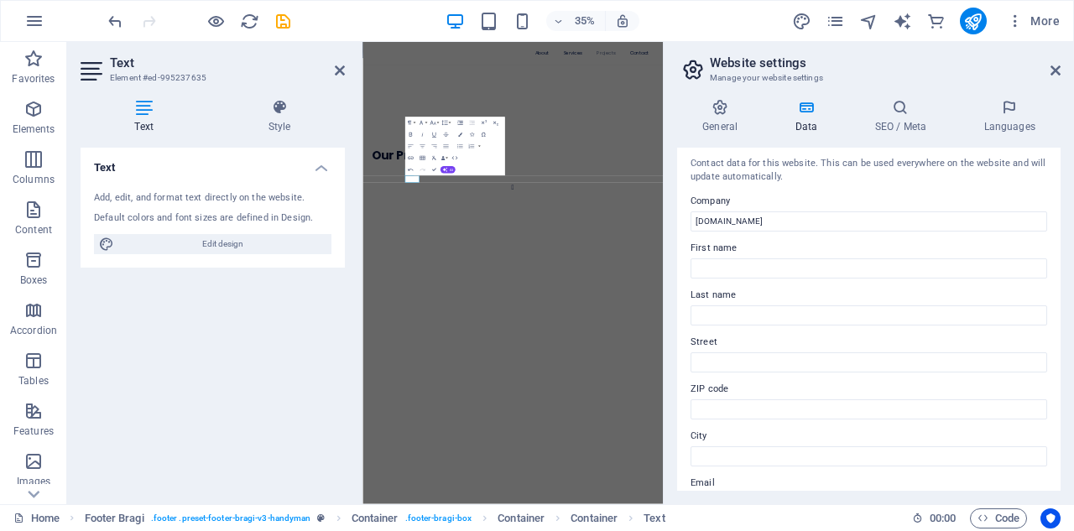
scroll to position [0, 0]
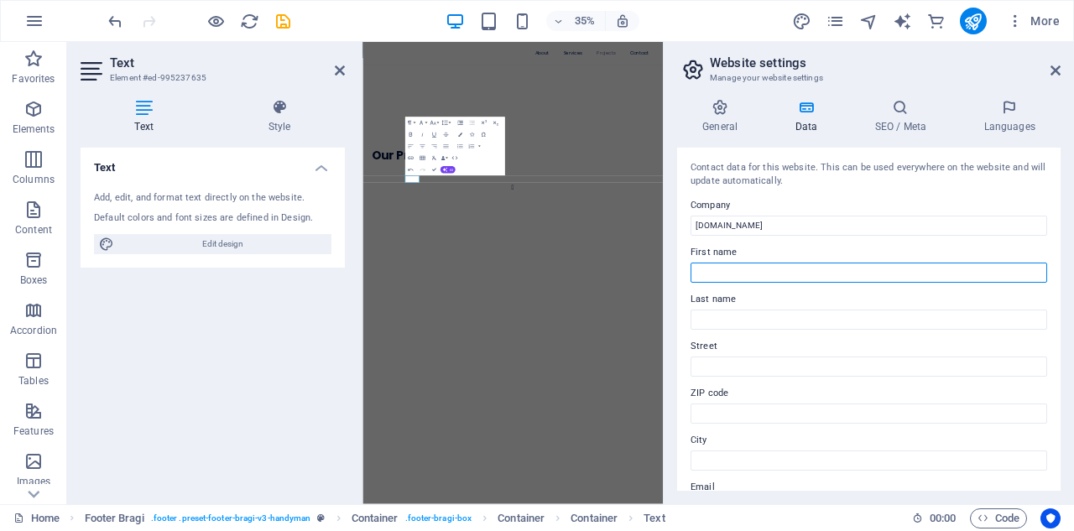
click at [722, 272] on input "First name" at bounding box center [869, 273] width 357 height 20
type input "[PERSON_NAME]"
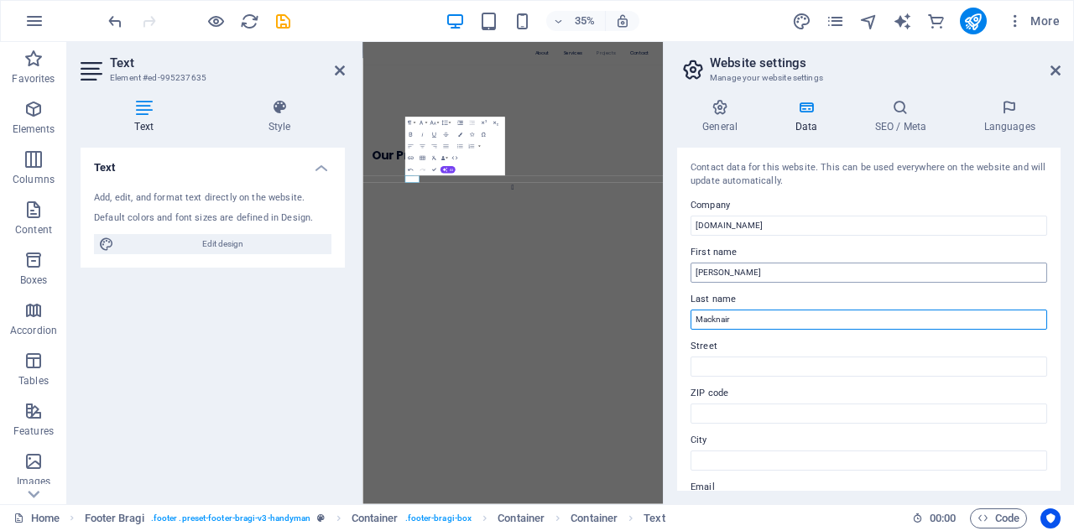
type input "Macknair"
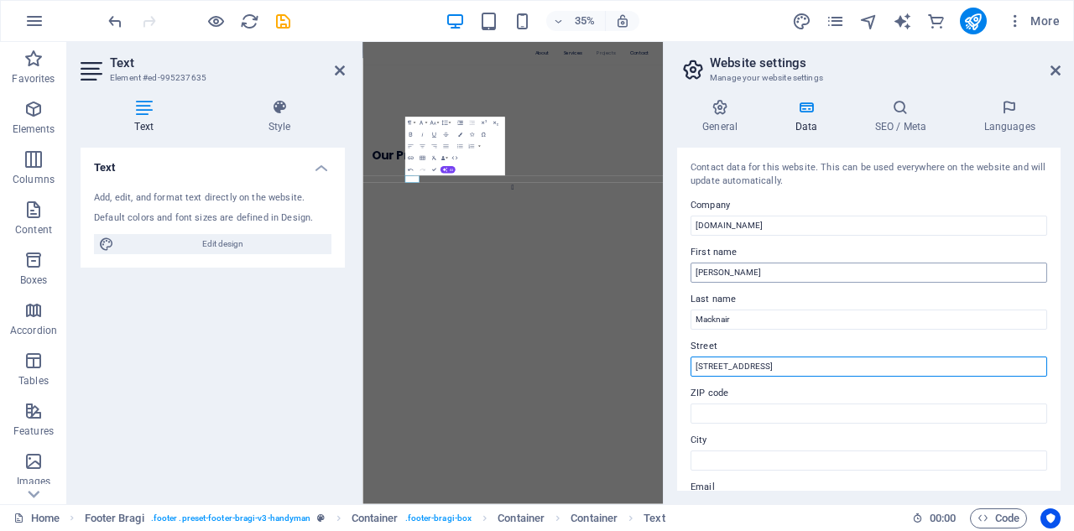
type input "[STREET_ADDRESS]"
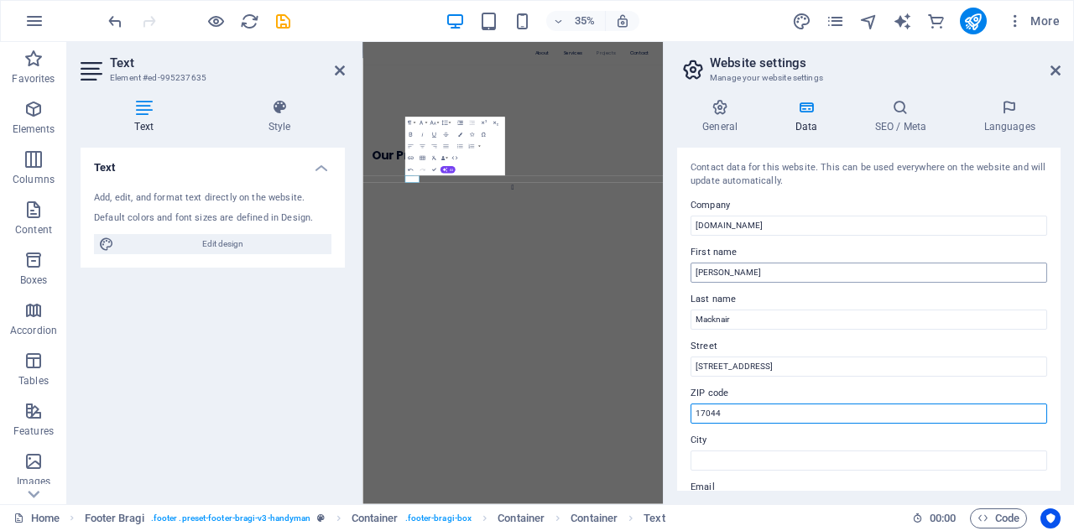
type input "17044"
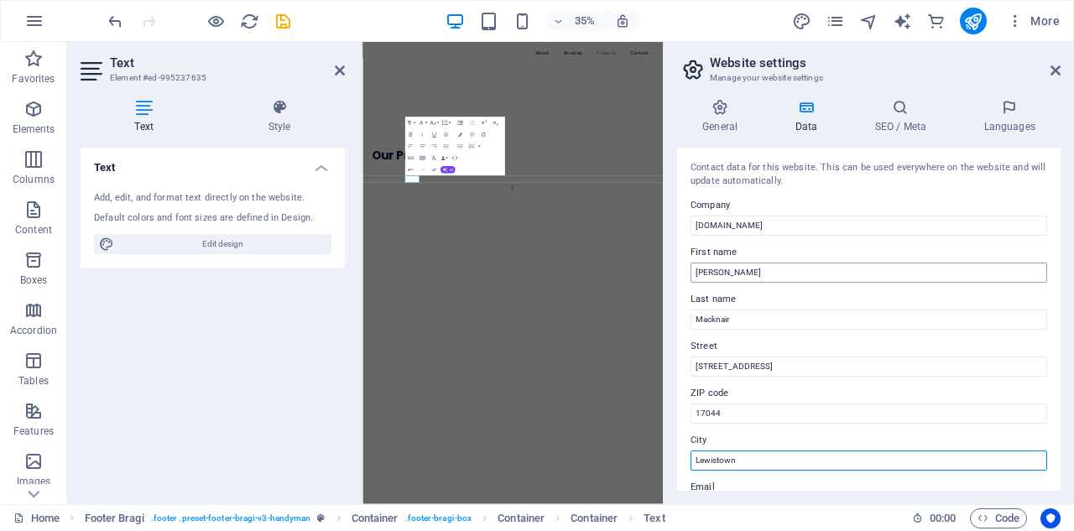
scroll to position [84, 0]
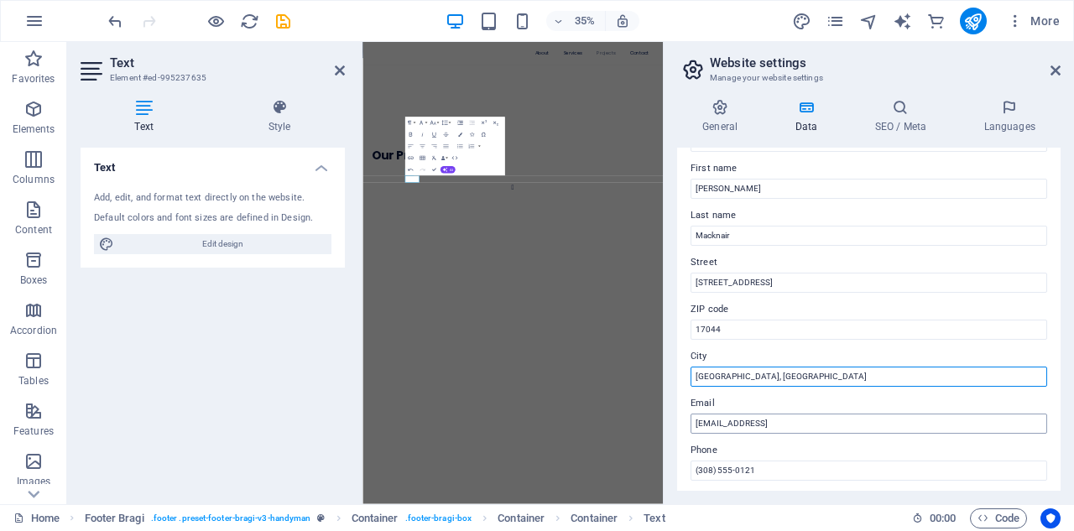
type input "[GEOGRAPHIC_DATA], [GEOGRAPHIC_DATA]"
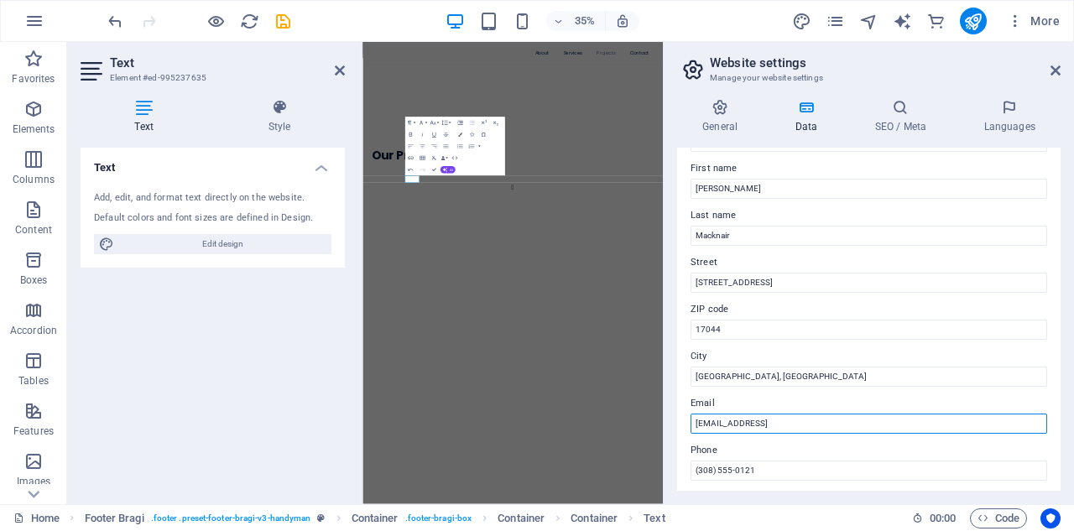
click at [890, 418] on input "[EMAIL_ADDRESS]" at bounding box center [869, 424] width 357 height 20
type input "4"
type input "[PERSON_NAME][EMAIL_ADDRESS][PERSON_NAME][DOMAIN_NAME]"
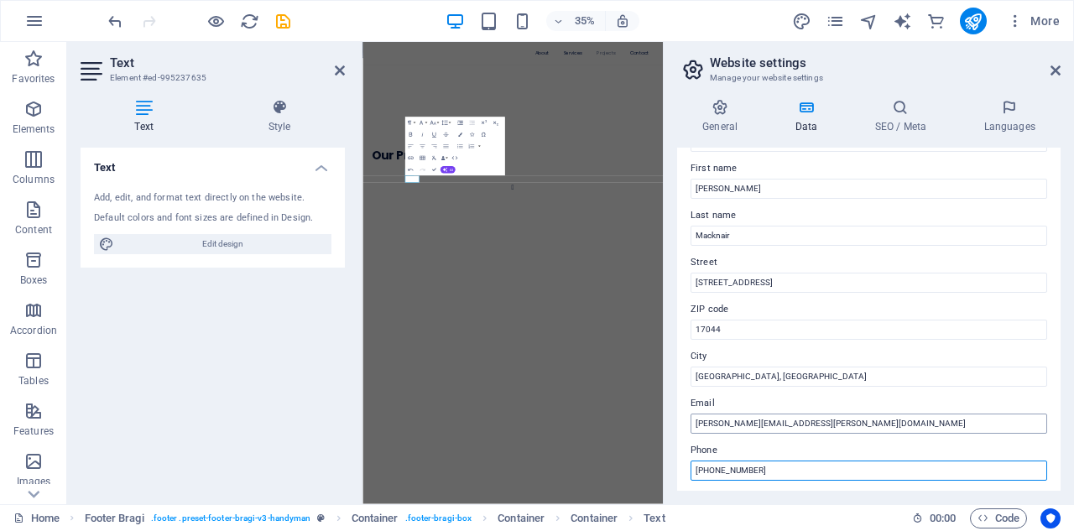
type input "[PHONE_NUMBER]"
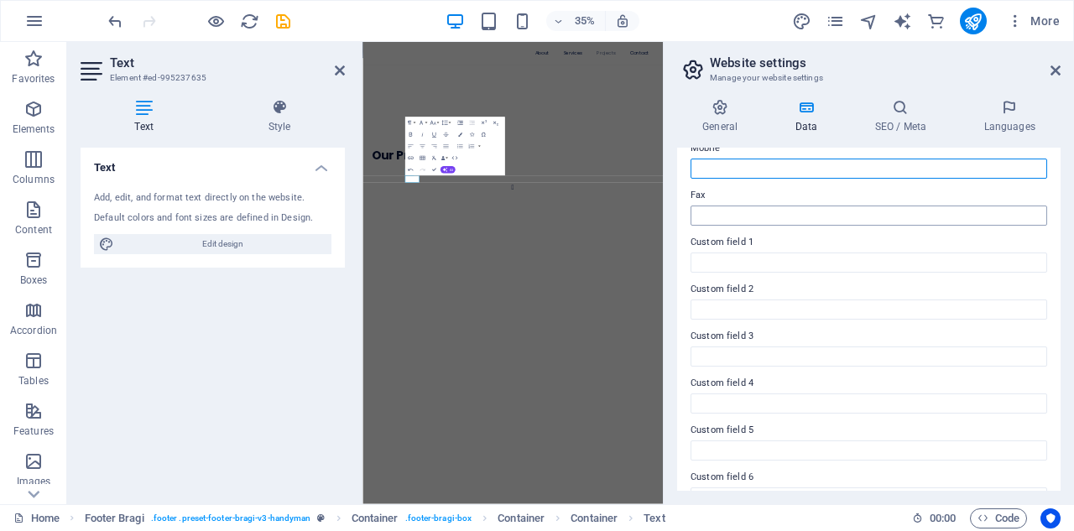
scroll to position [463, 0]
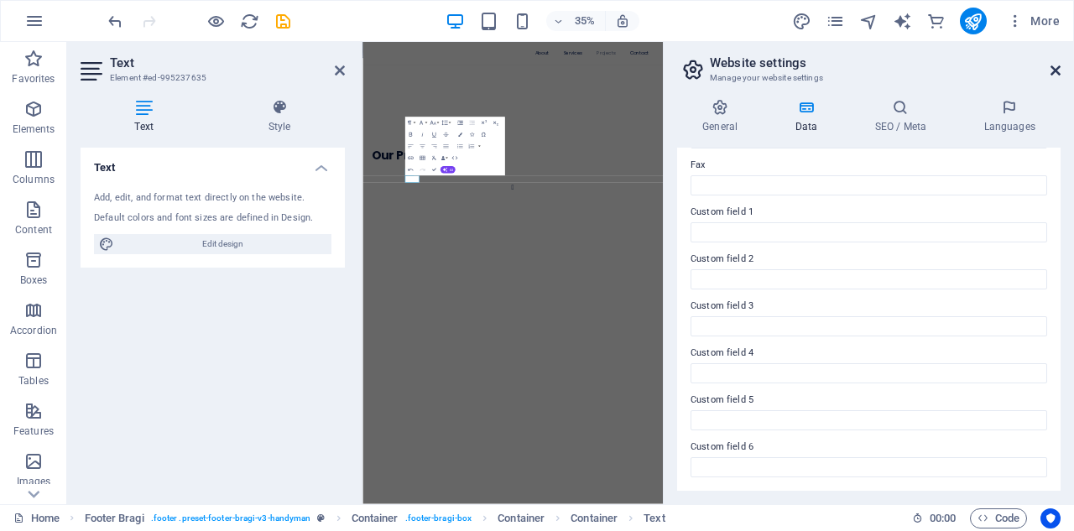
click at [1054, 69] on icon at bounding box center [1056, 70] width 10 height 13
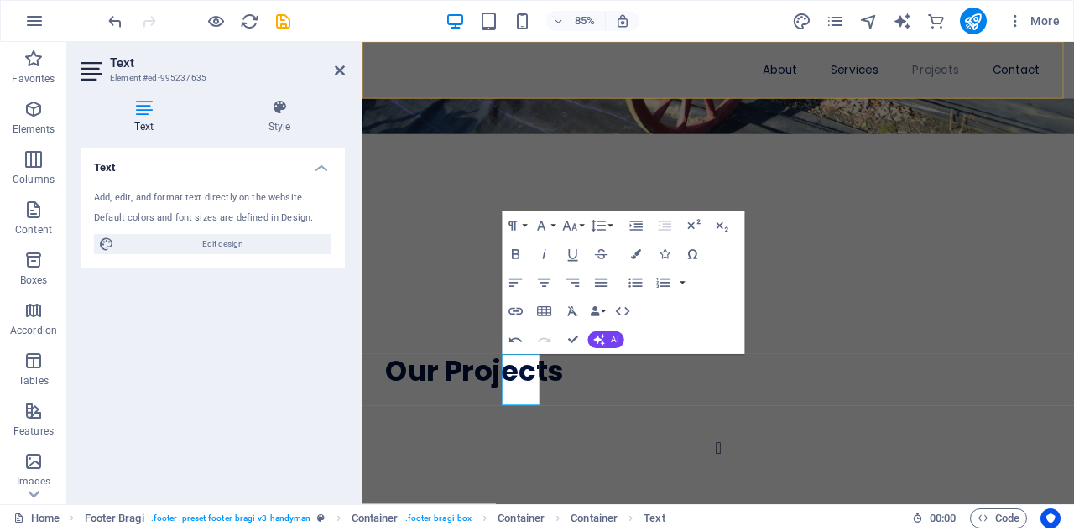
scroll to position [3347, 0]
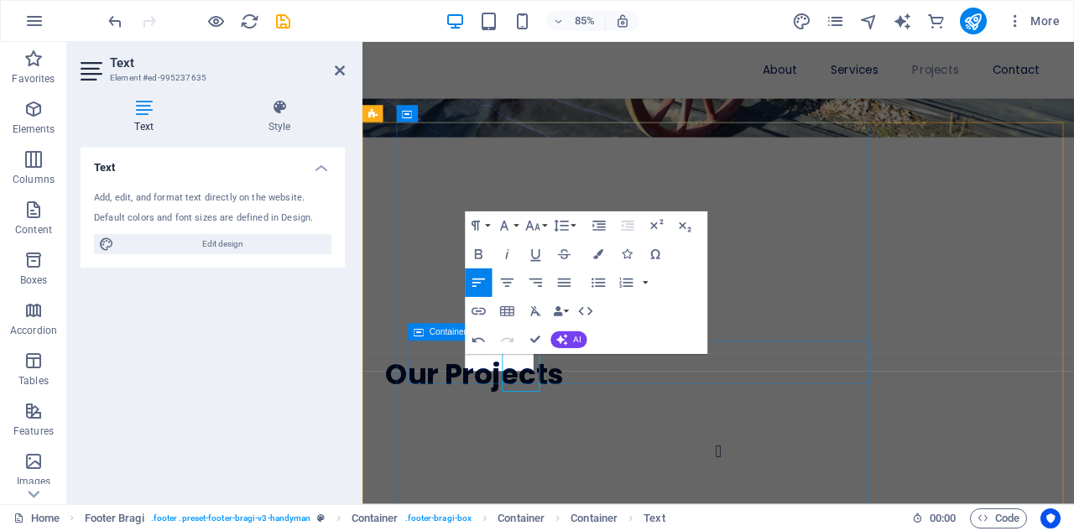
scroll to position [3363, 0]
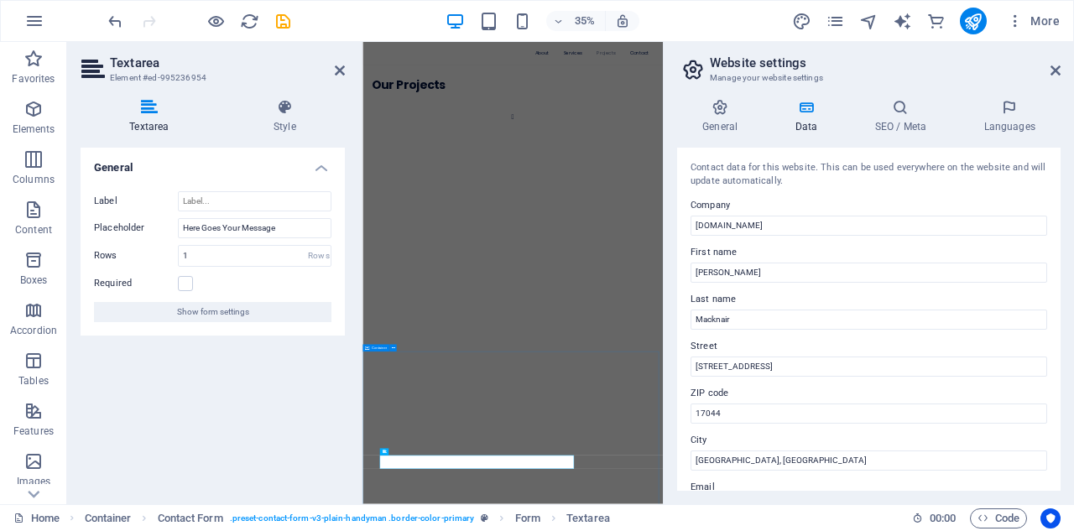
scroll to position [3083, 0]
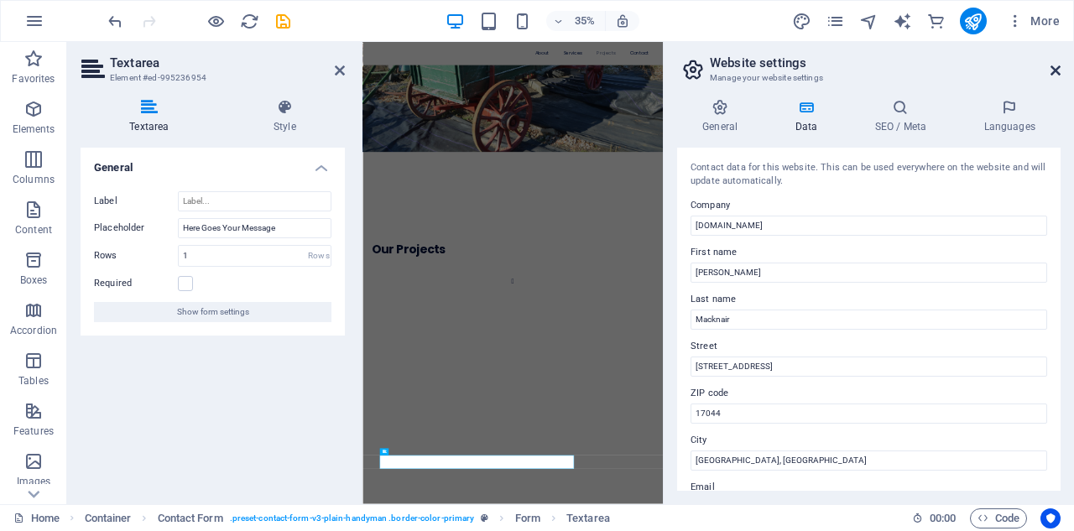
drag, startPoint x: 1057, startPoint y: 67, endPoint x: 809, endPoint y: 35, distance: 250.4
click at [1057, 67] on icon at bounding box center [1056, 70] width 10 height 13
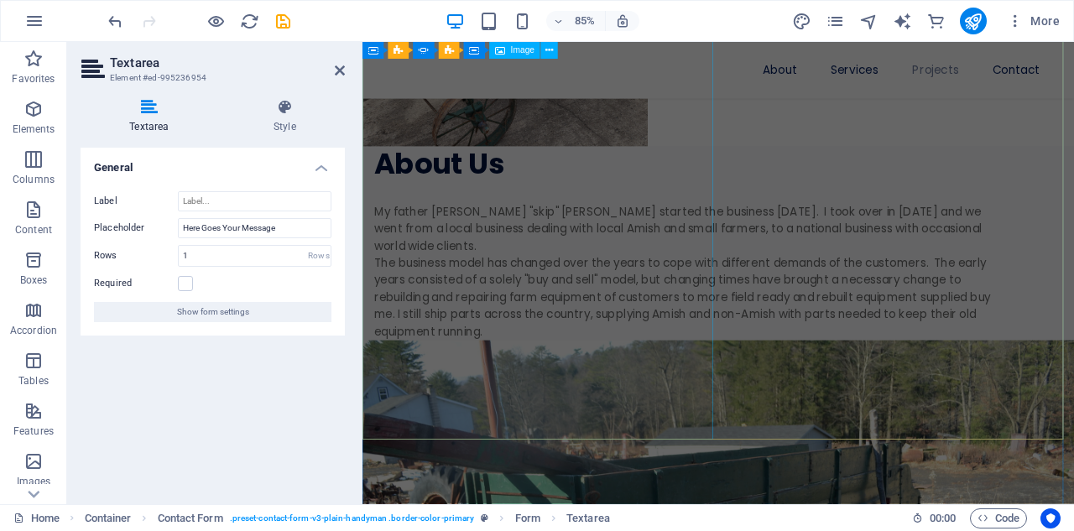
scroll to position [2497, 0]
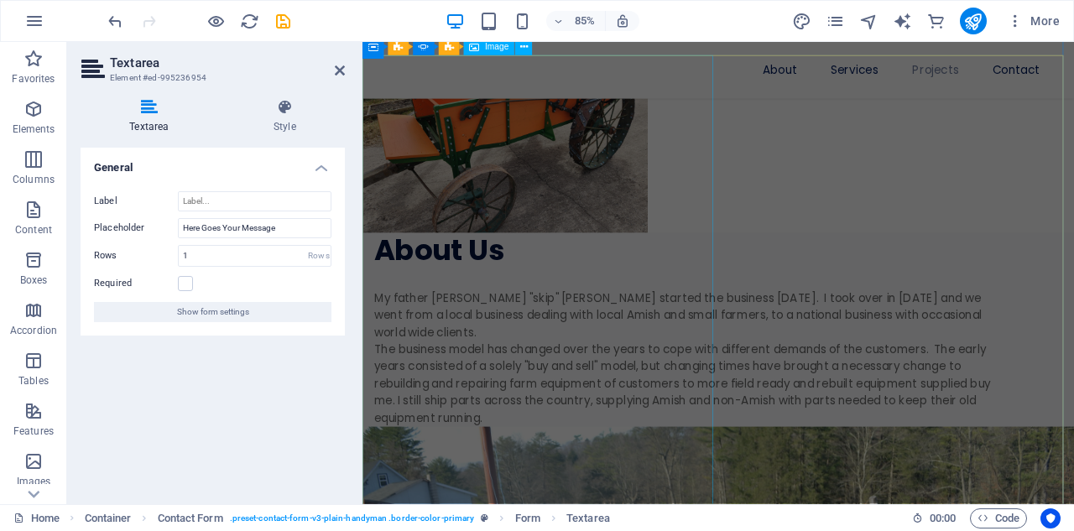
select select "%"
select select "px"
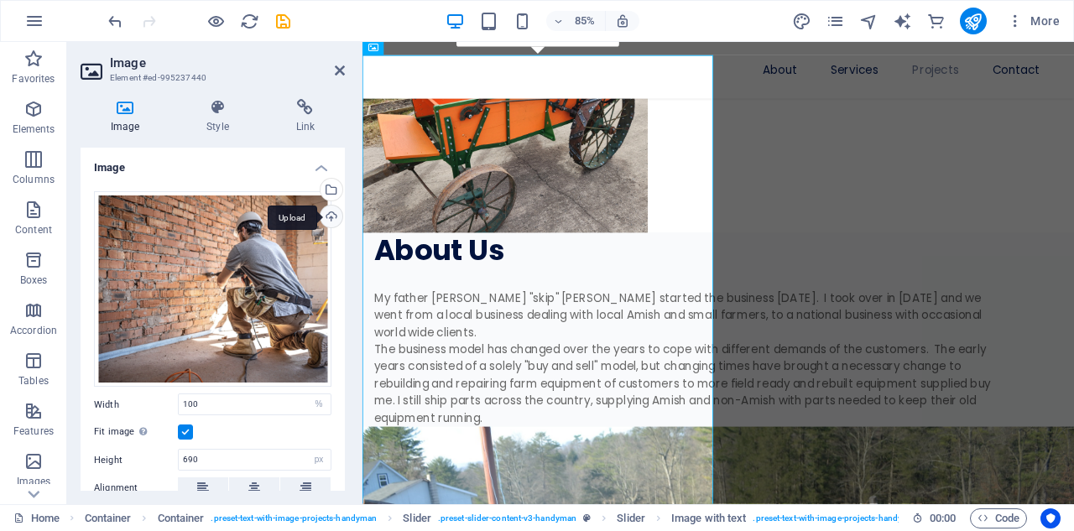
click at [325, 218] on div "Upload" at bounding box center [329, 218] width 25 height 25
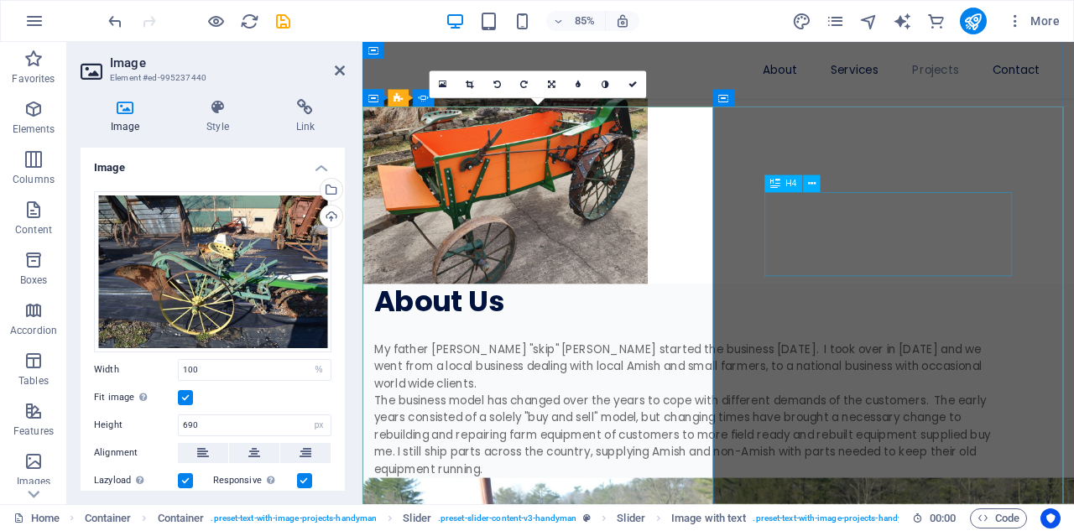
scroll to position [2413, 0]
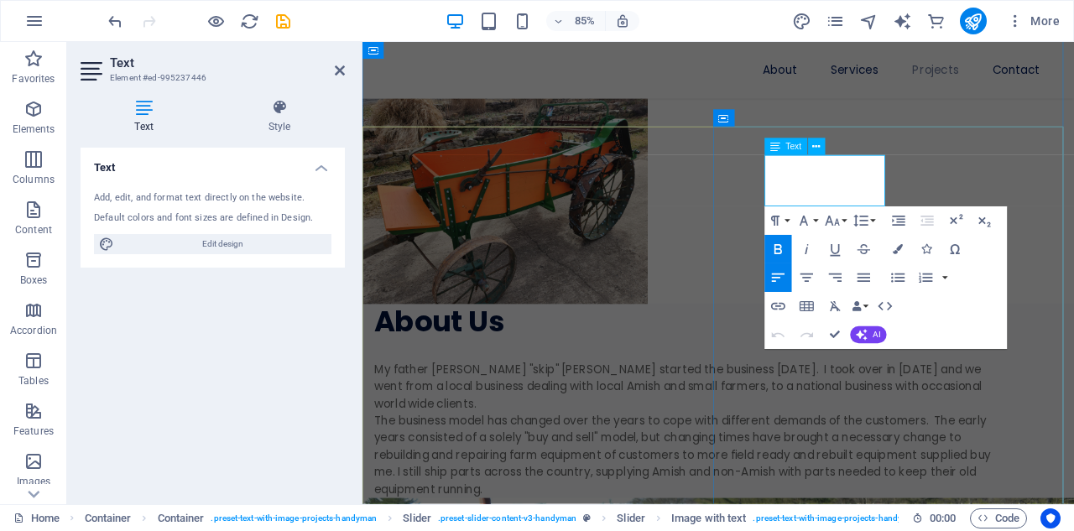
drag, startPoint x: 937, startPoint y: 217, endPoint x: 908, endPoint y: 216, distance: 28.6
drag, startPoint x: 968, startPoint y: 214, endPoint x: 848, endPoint y: 211, distance: 119.2
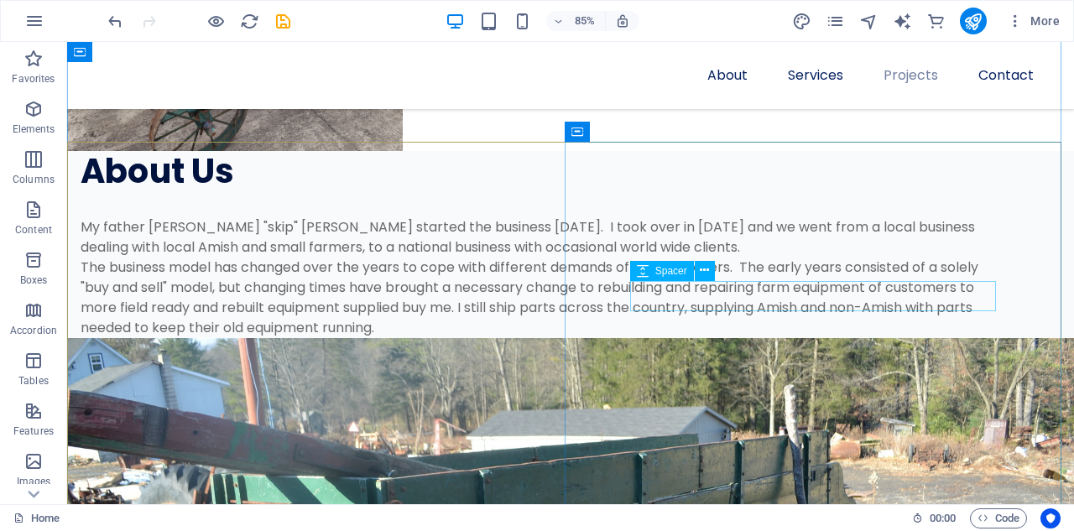
scroll to position [2405, 0]
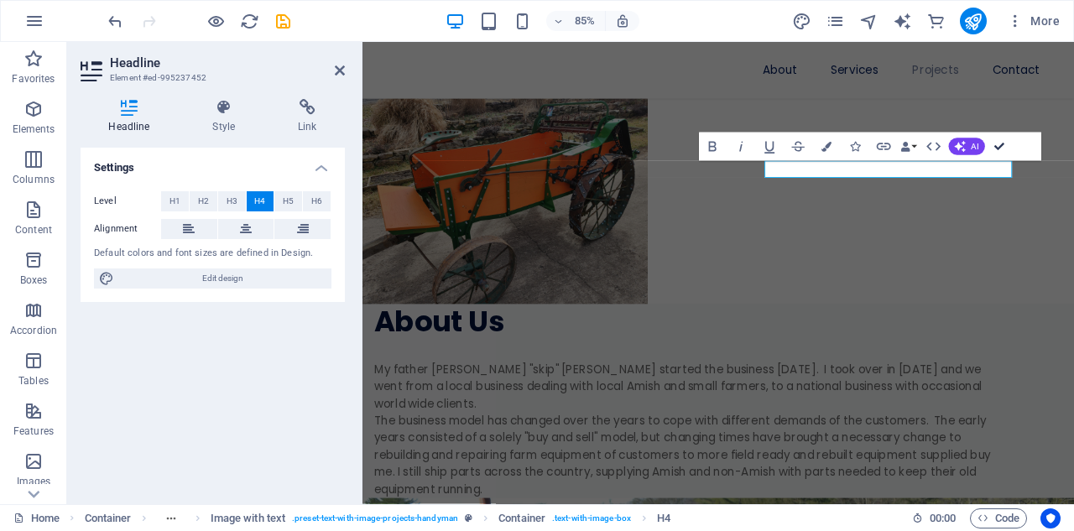
drag, startPoint x: 998, startPoint y: 147, endPoint x: 929, endPoint y: 105, distance: 80.6
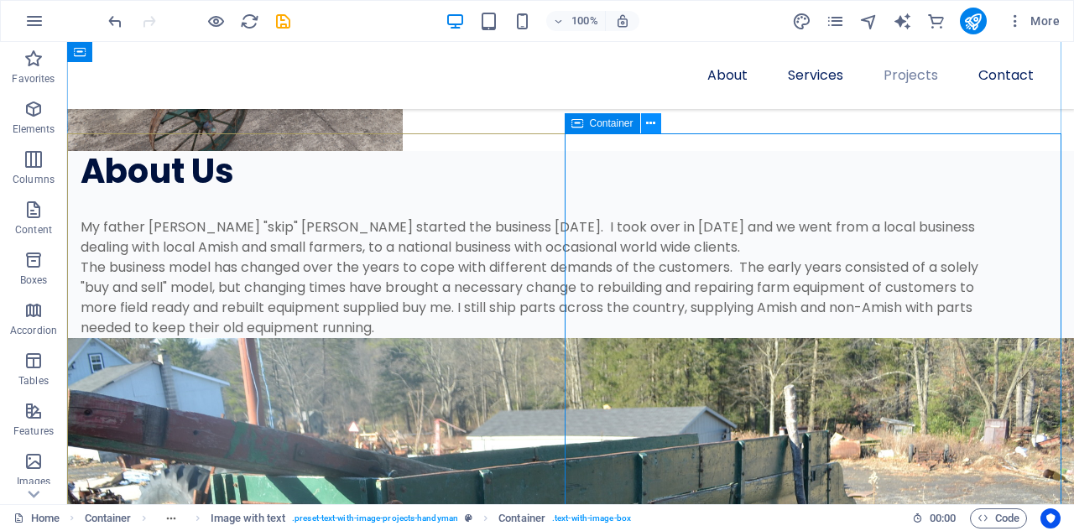
click at [651, 123] on icon at bounding box center [650, 124] width 9 height 18
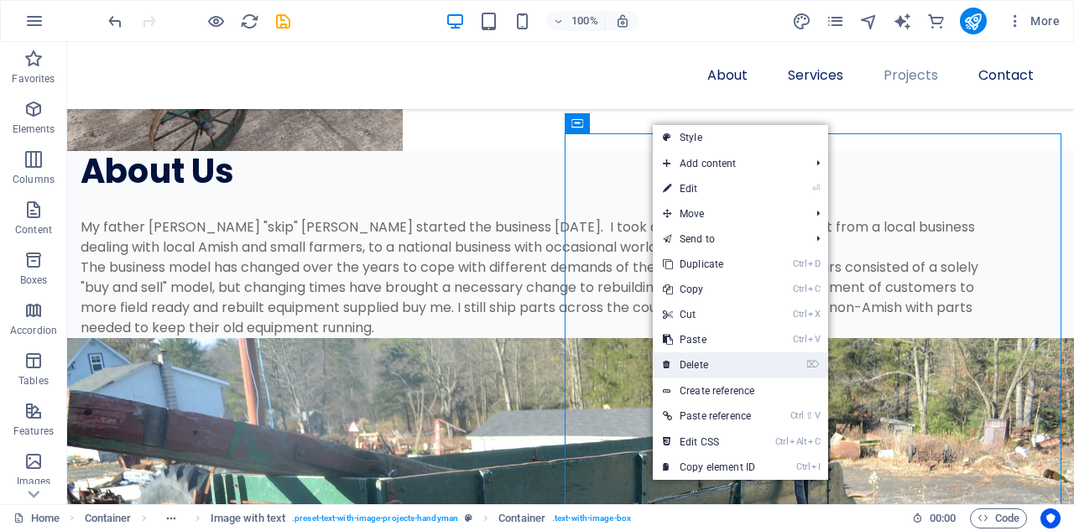
click at [689, 364] on link "⌦ Delete" at bounding box center [709, 364] width 112 height 25
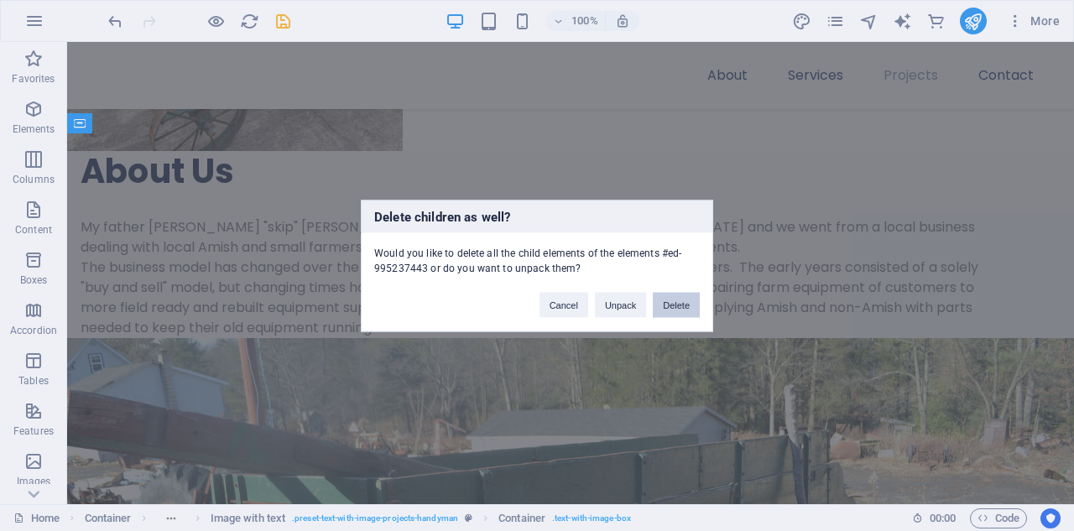
click at [672, 305] on button "Delete" at bounding box center [676, 304] width 47 height 25
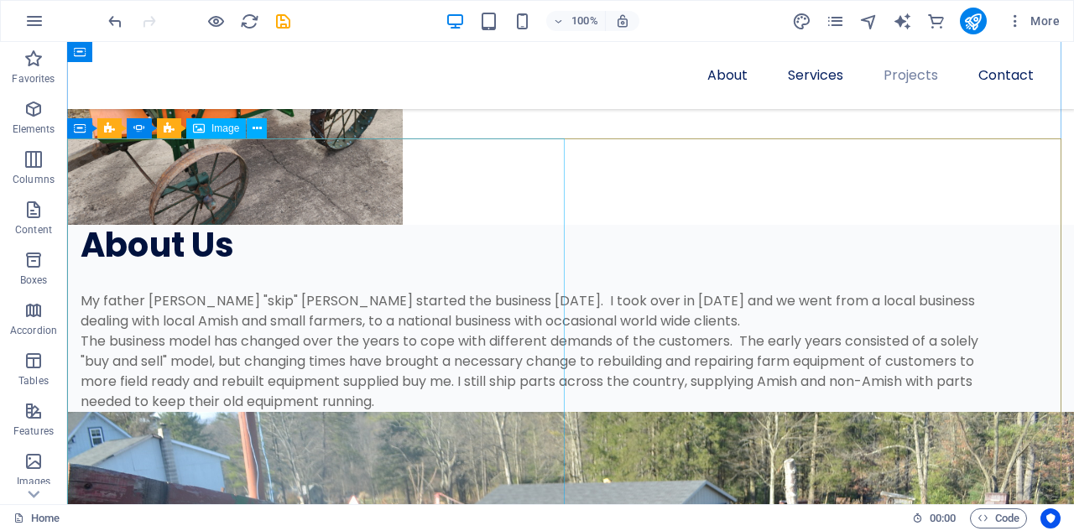
scroll to position [2246, 0]
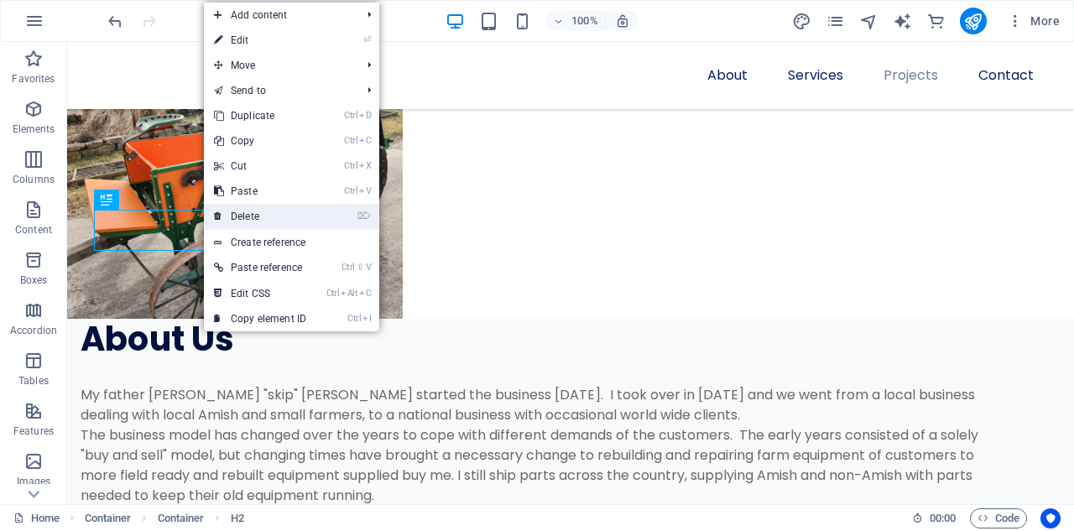
click at [248, 217] on link "⌦ Delete" at bounding box center [260, 216] width 112 height 25
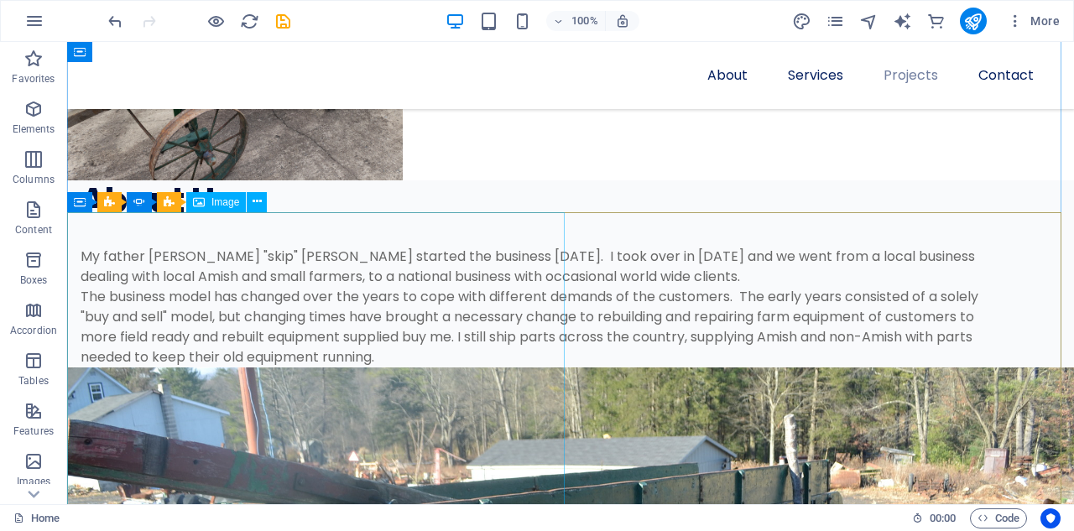
scroll to position [2413, 0]
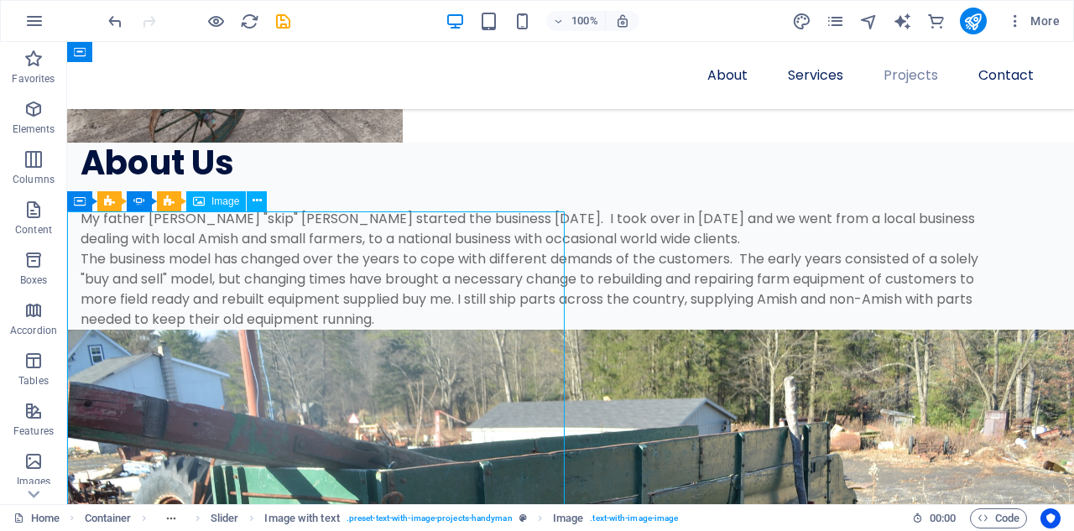
select select "%"
select select "px"
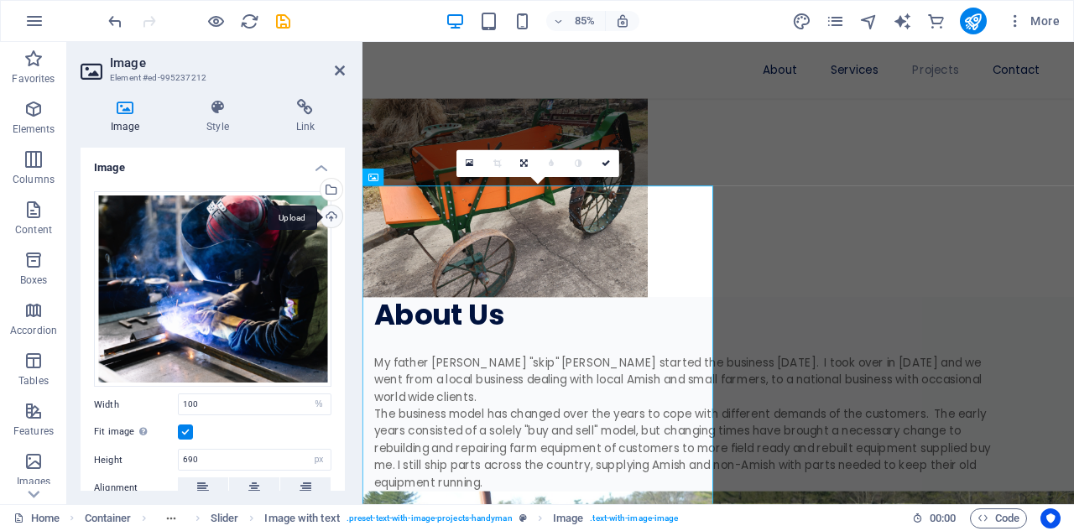
click at [327, 216] on div "Upload" at bounding box center [329, 218] width 25 height 25
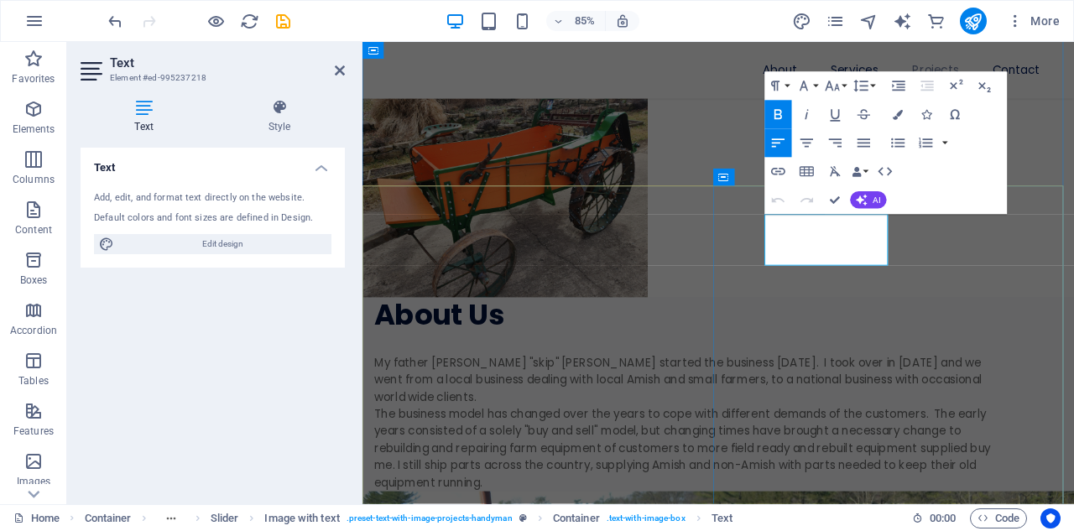
drag, startPoint x: 890, startPoint y: 264, endPoint x: 875, endPoint y: 279, distance: 21.4
drag, startPoint x: 844, startPoint y: 274, endPoint x: 941, endPoint y: 286, distance: 97.2
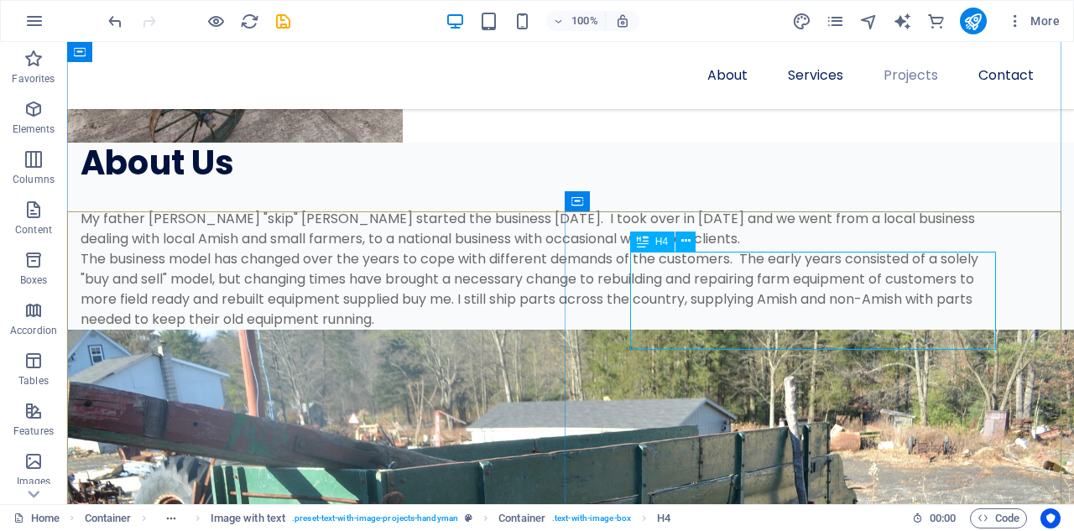
scroll to position [2413, 0]
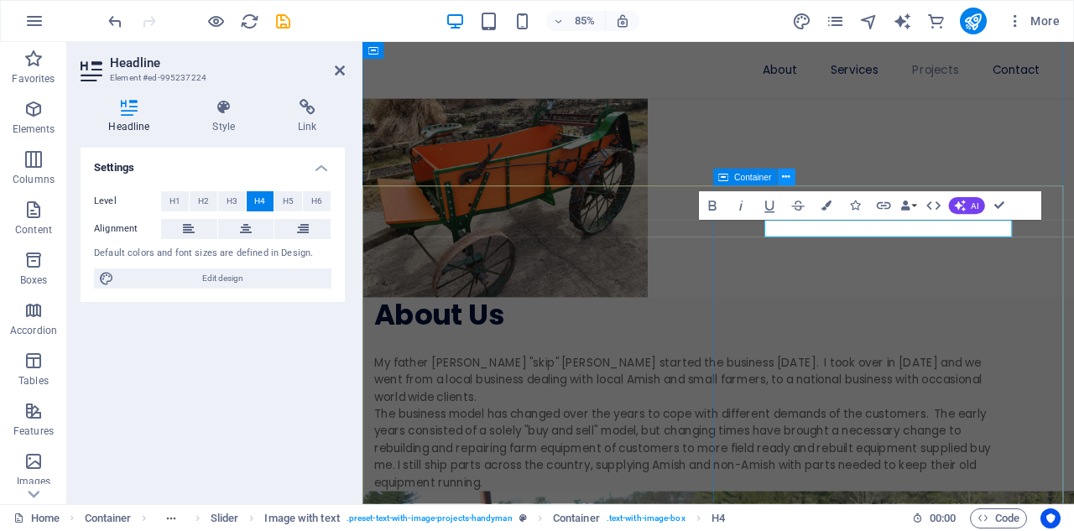
click at [786, 178] on icon at bounding box center [787, 177] width 8 height 15
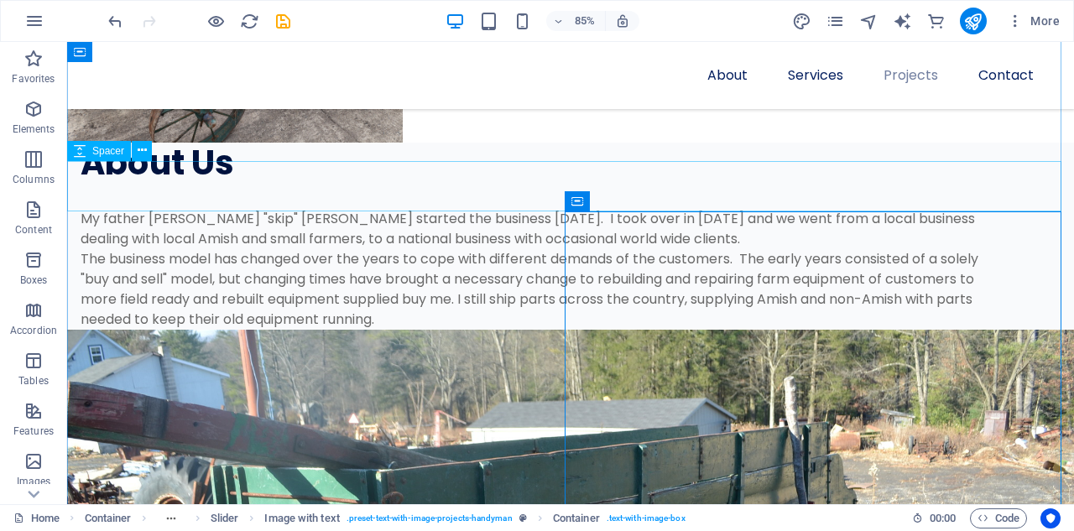
scroll to position [2413, 0]
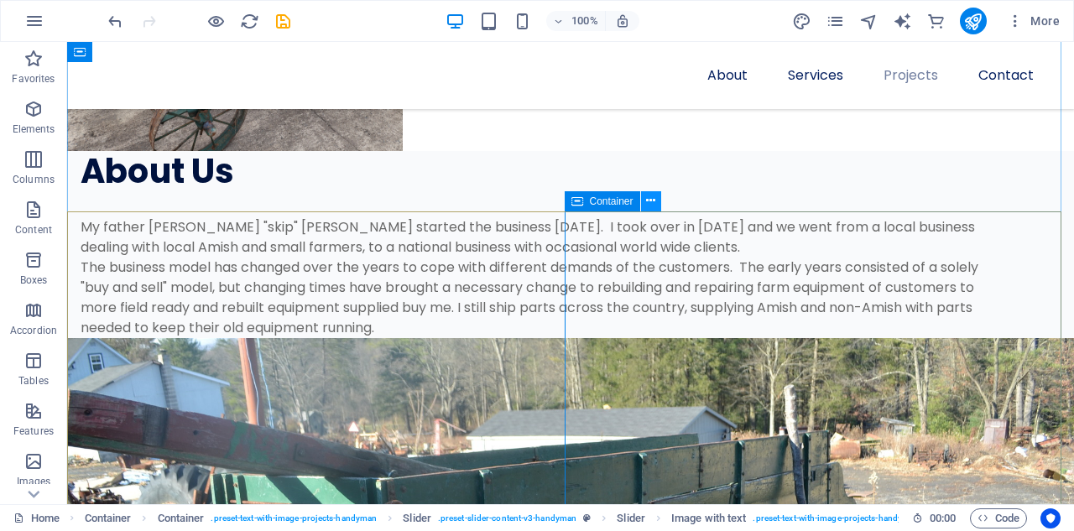
click at [654, 199] on icon at bounding box center [650, 201] width 9 height 18
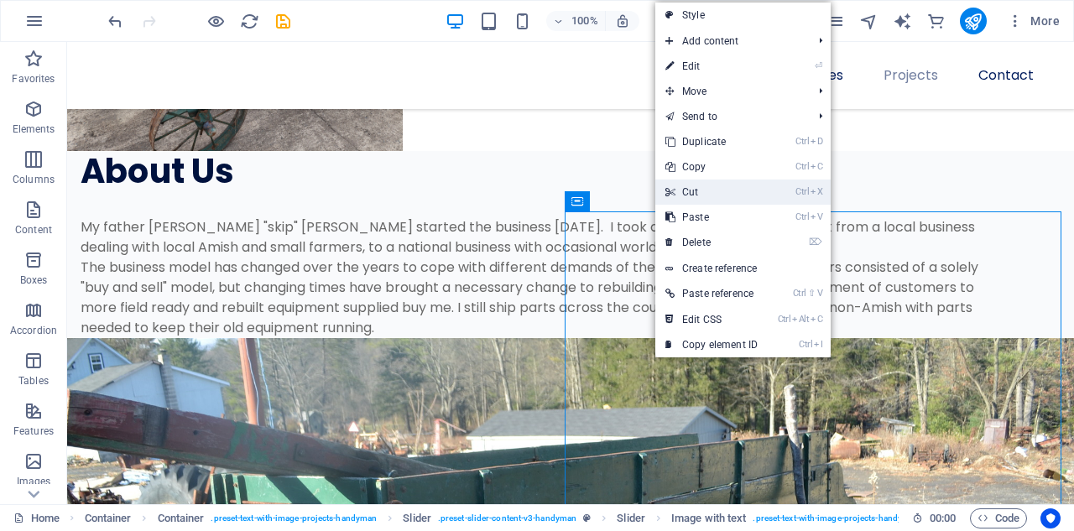
click at [698, 192] on link "Ctrl X Cut" at bounding box center [711, 192] width 112 height 25
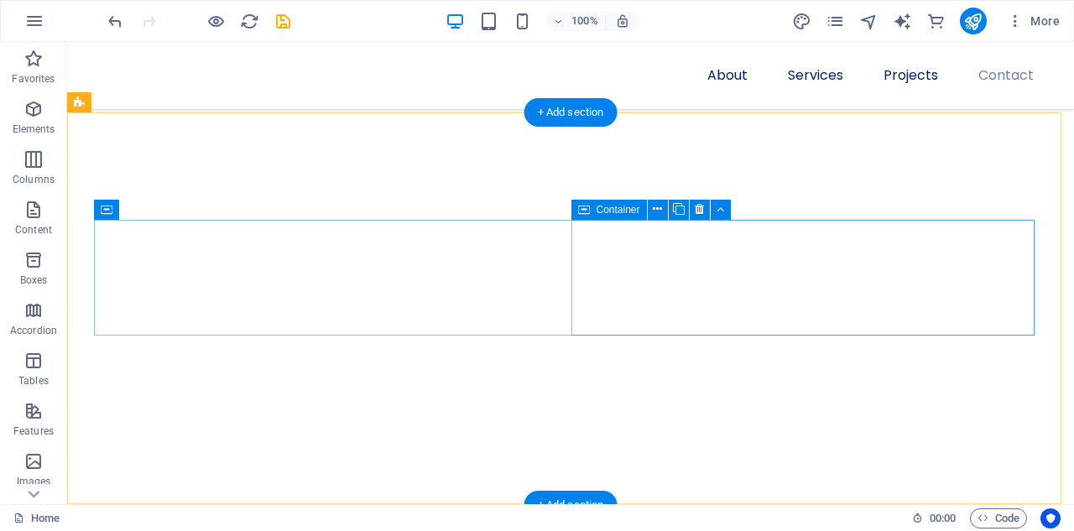
scroll to position [4526, 0]
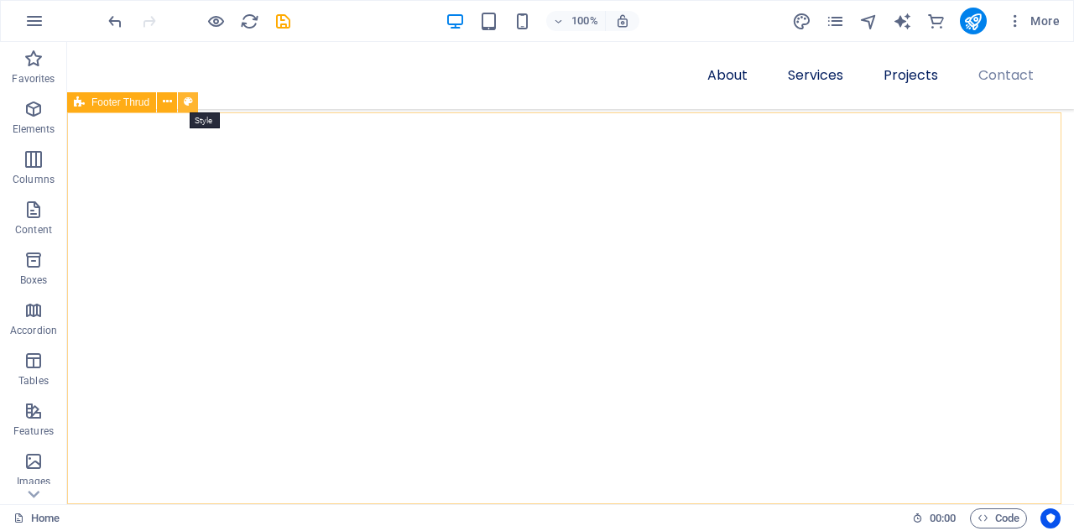
click at [189, 103] on icon at bounding box center [188, 102] width 9 height 18
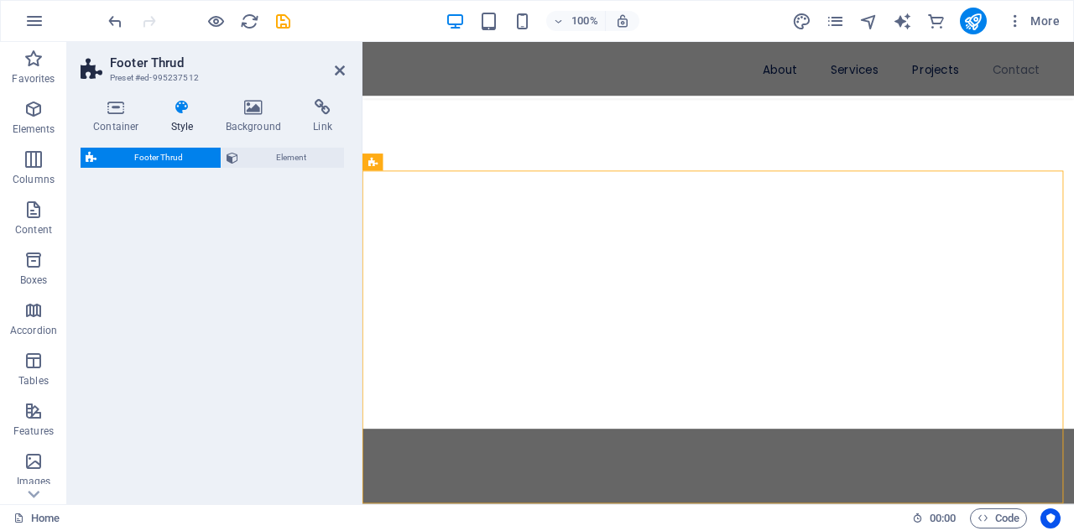
scroll to position [4573, 0]
select select "rem"
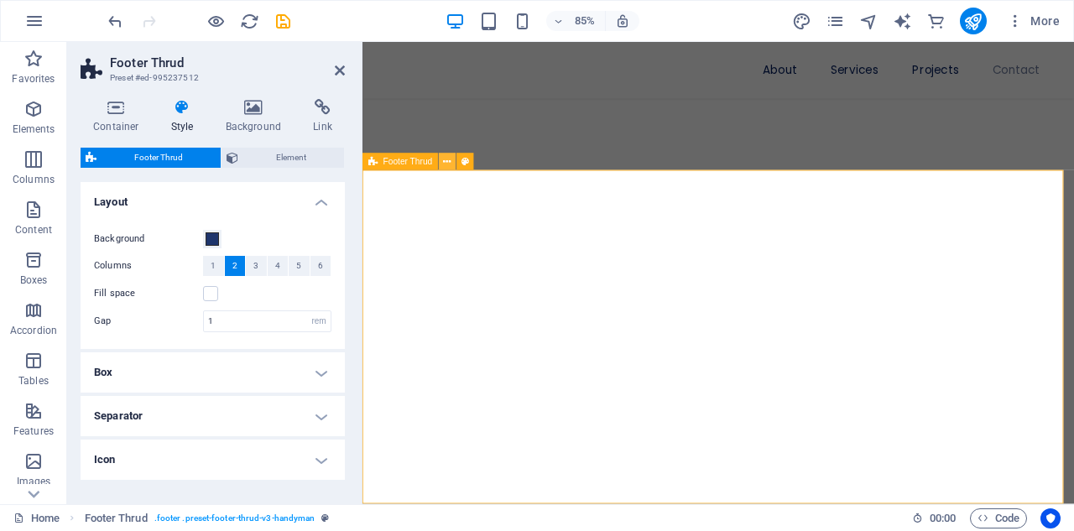
click at [451, 162] on icon at bounding box center [448, 161] width 8 height 15
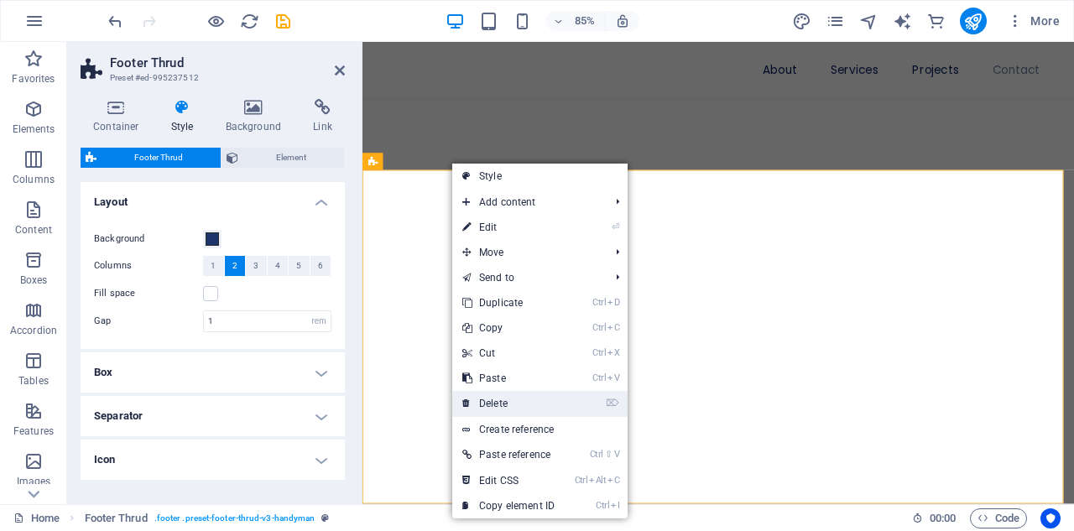
click at [490, 407] on link "⌦ Delete" at bounding box center [508, 403] width 112 height 25
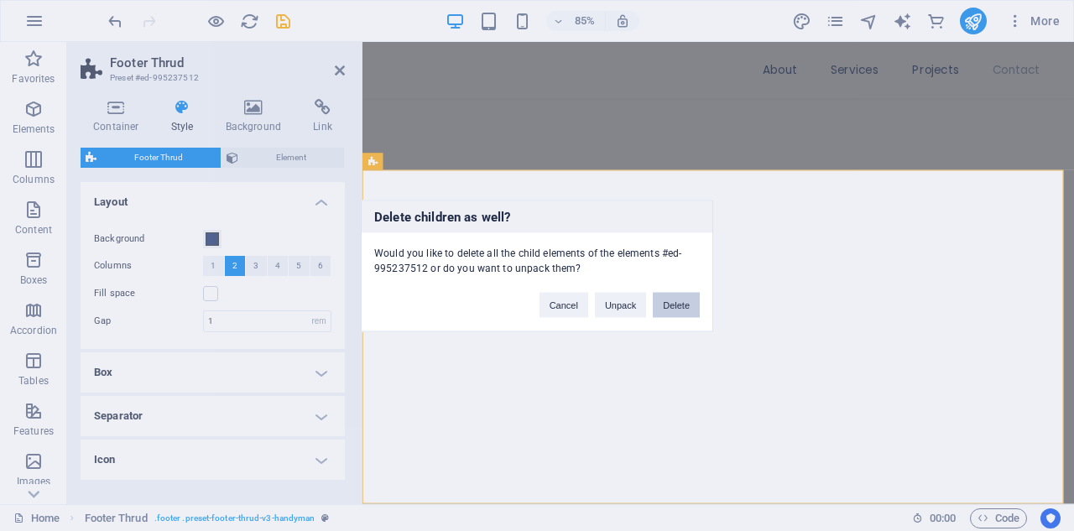
click at [670, 310] on button "Delete" at bounding box center [676, 304] width 47 height 25
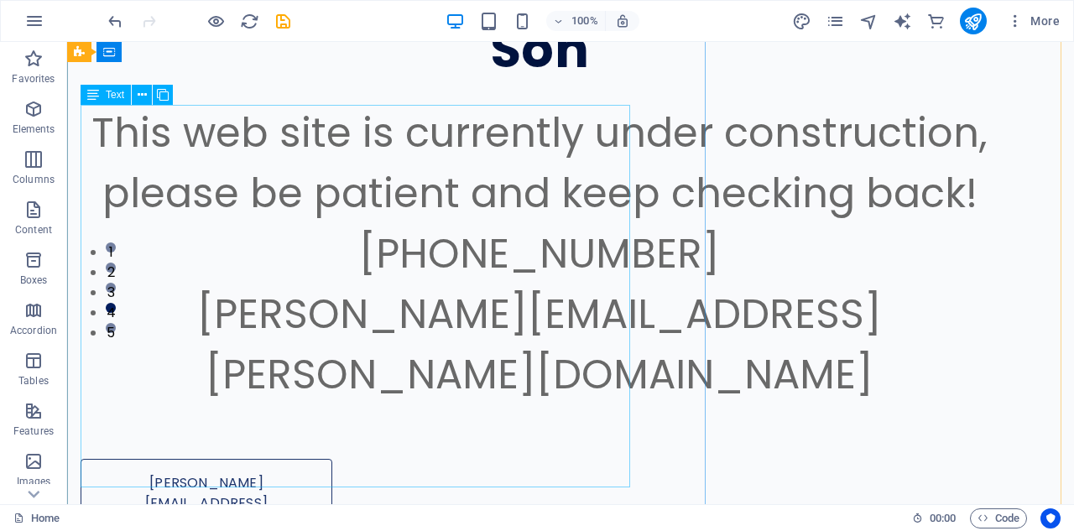
scroll to position [190, 0]
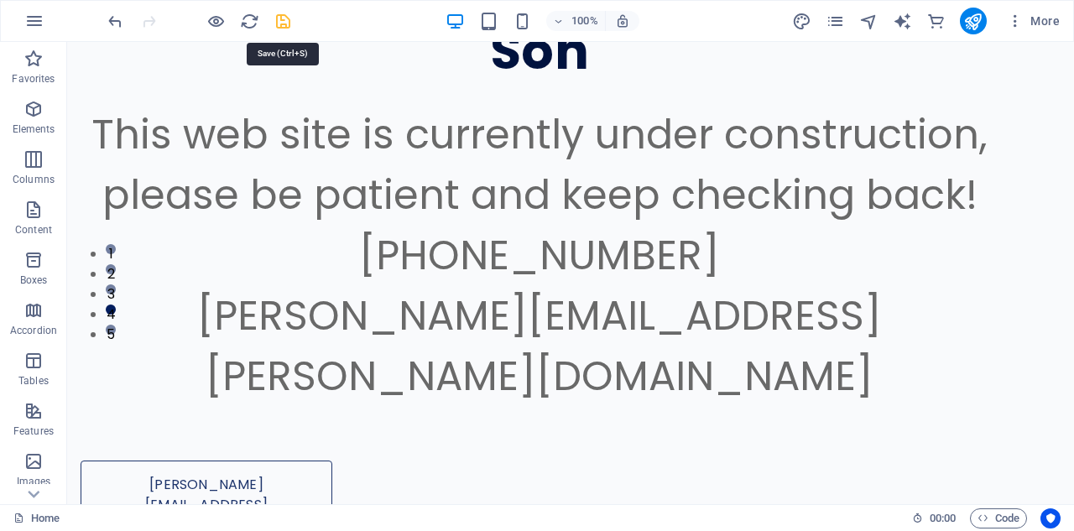
click at [282, 19] on icon "save" at bounding box center [283, 21] width 19 height 19
checkbox input "false"
click at [979, 18] on icon "publish" at bounding box center [972, 21] width 19 height 19
